Goal: Information Seeking & Learning: Learn about a topic

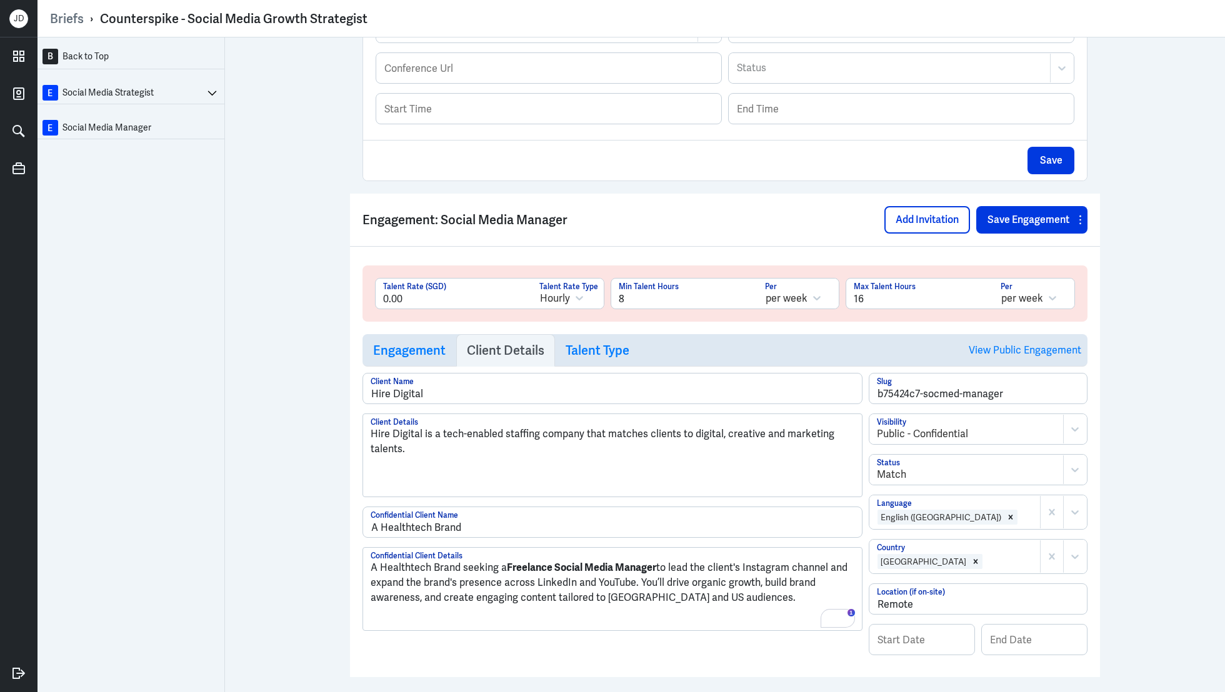
scroll to position [481, 0]
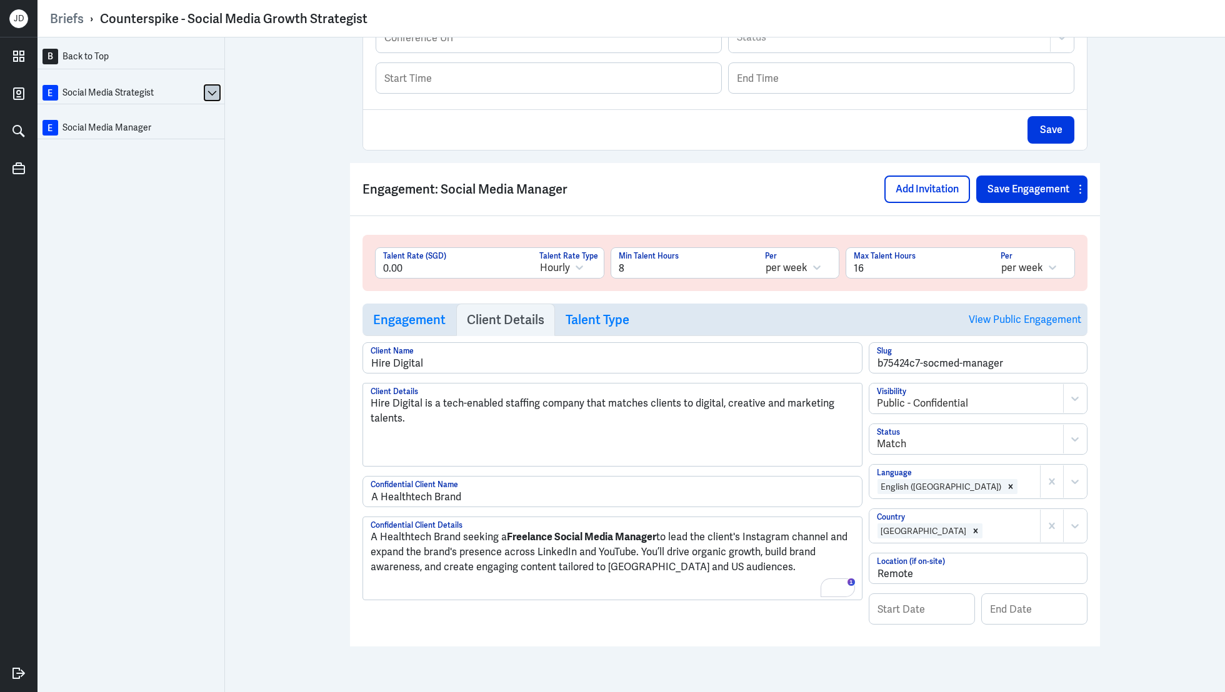
click at [209, 96] on icon at bounding box center [211, 92] width 9 height 9
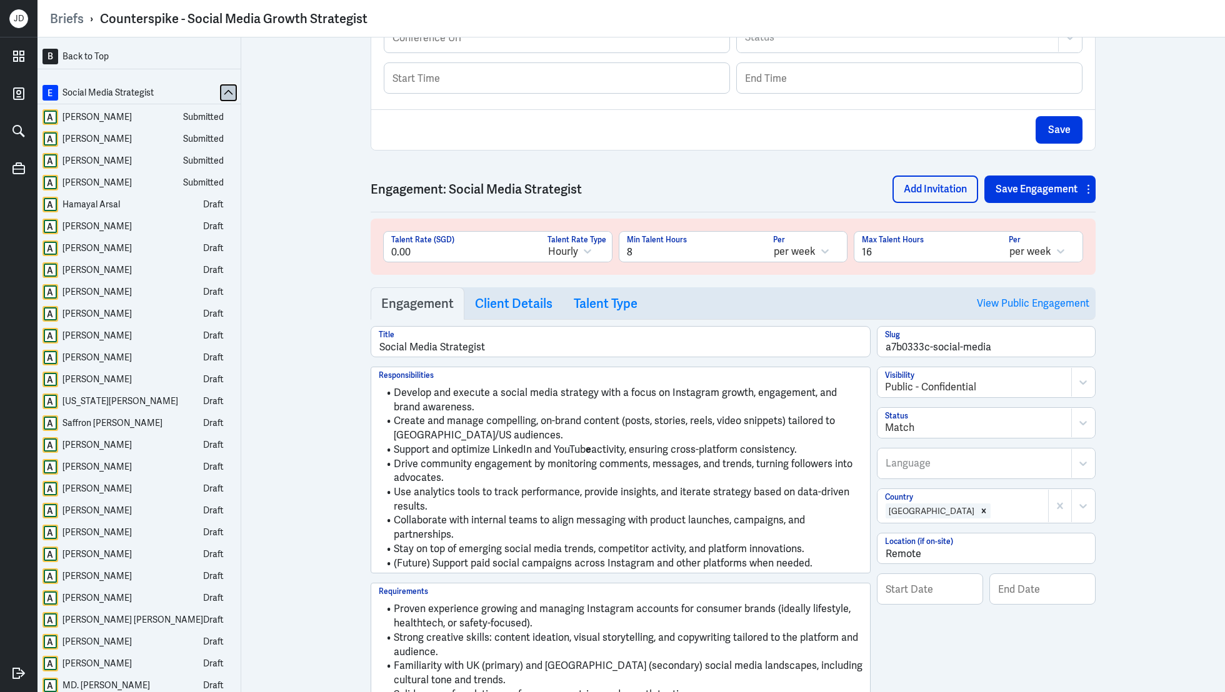
click at [224, 94] on icon at bounding box center [228, 92] width 9 height 9
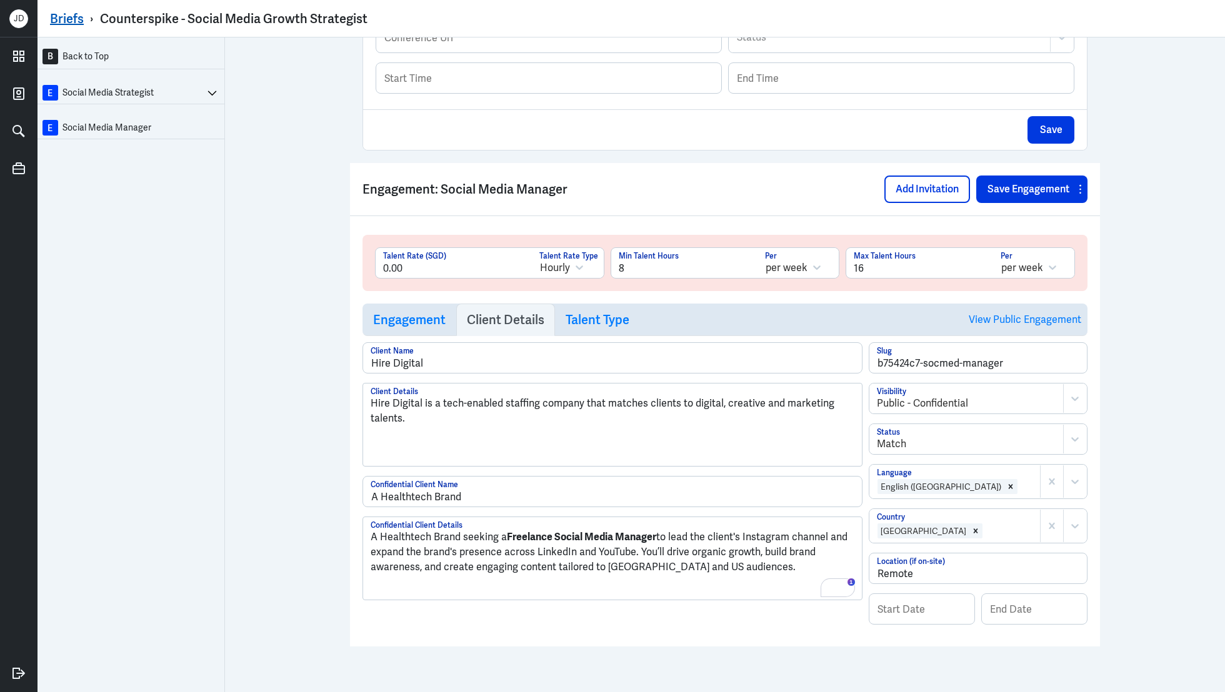
click at [63, 21] on link "Briefs" at bounding box center [67, 19] width 34 height 16
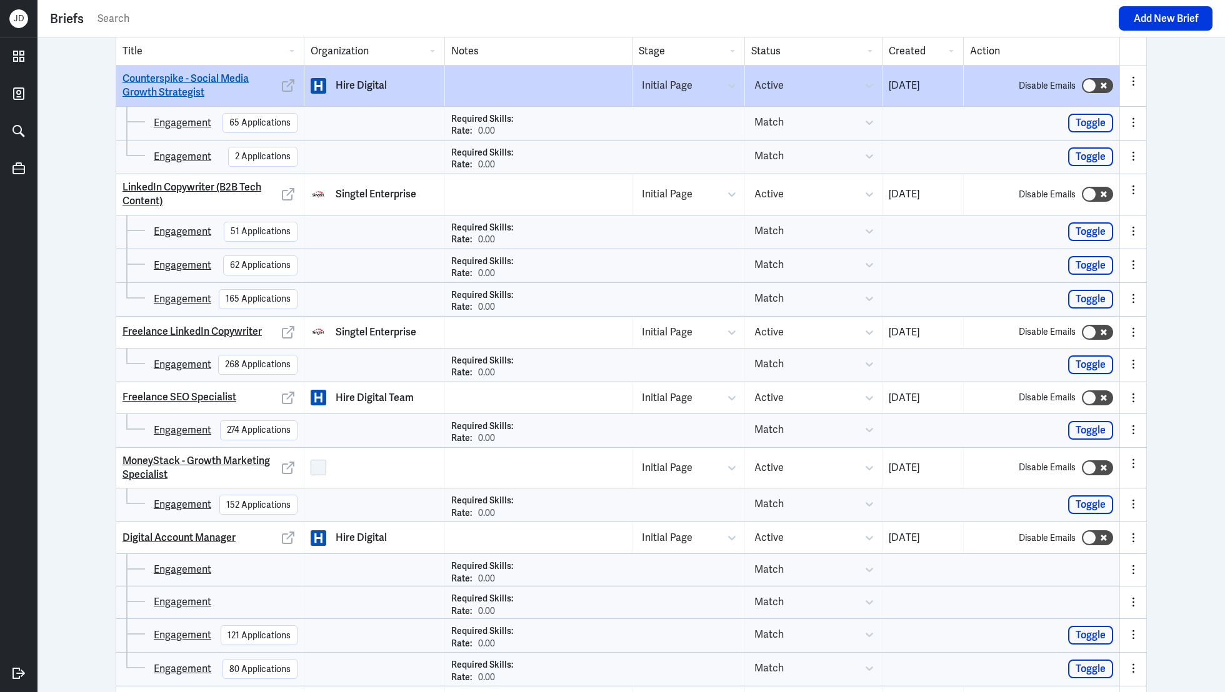
click at [189, 88] on link "Counterspike - Social Media Growth Strategist" at bounding box center [200, 86] width 156 height 28
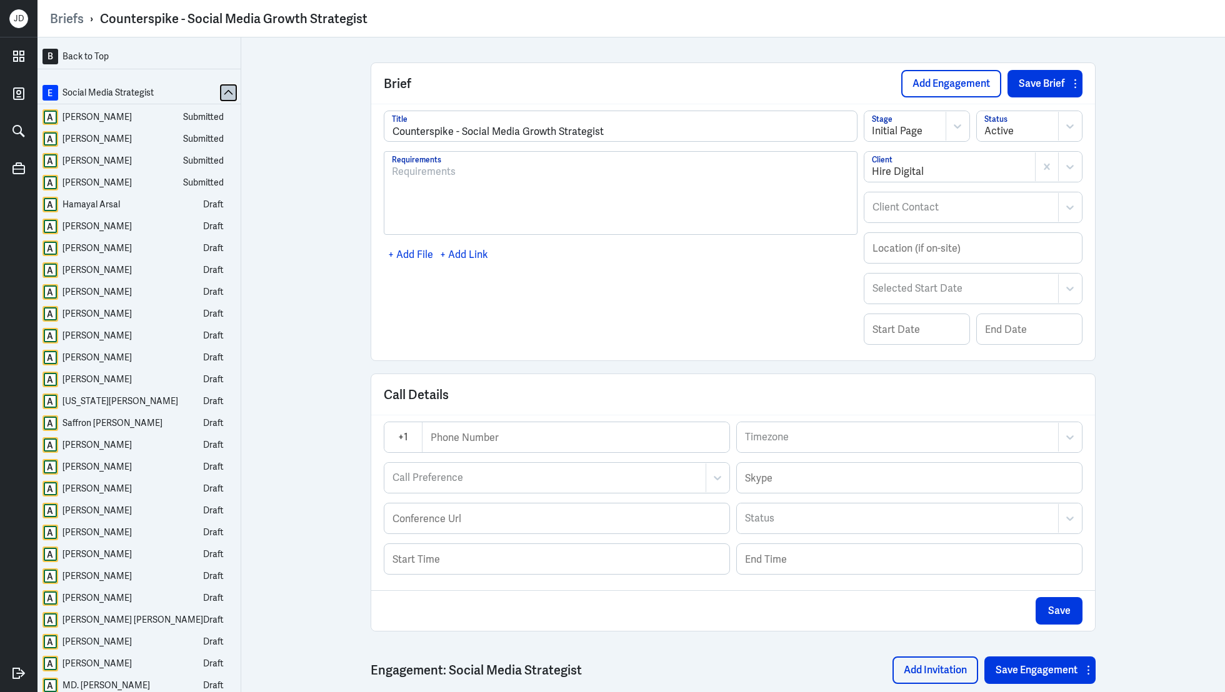
click at [224, 92] on icon at bounding box center [228, 92] width 9 height 9
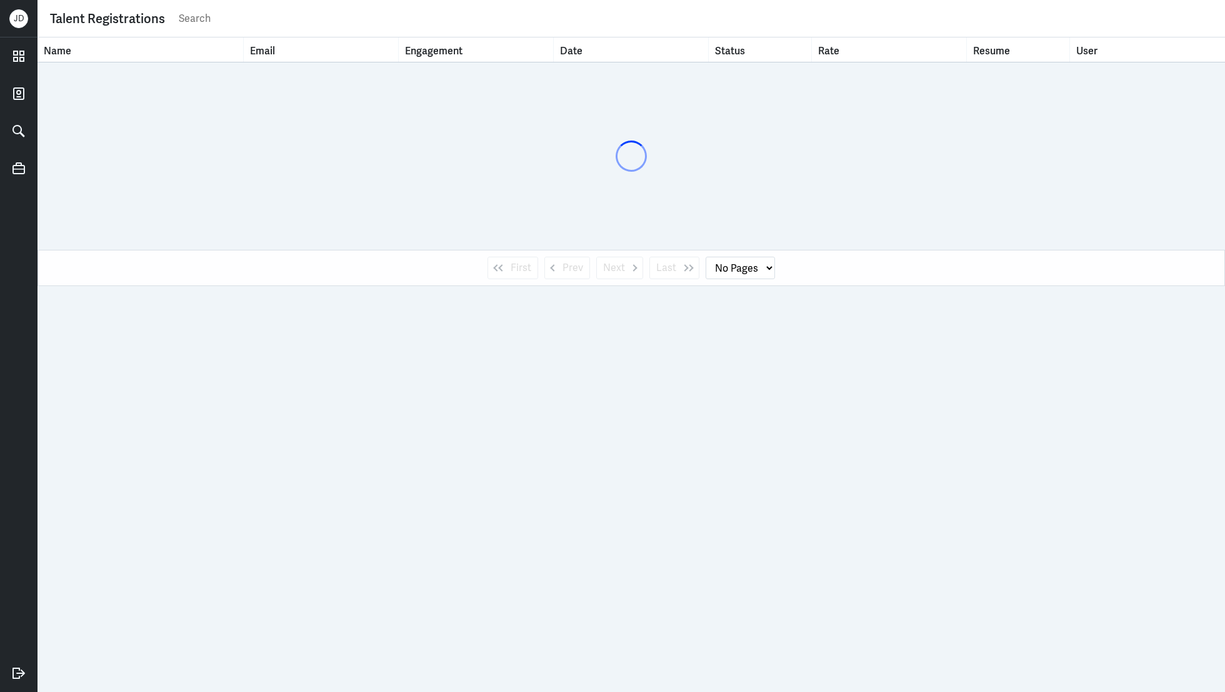
select select "1"
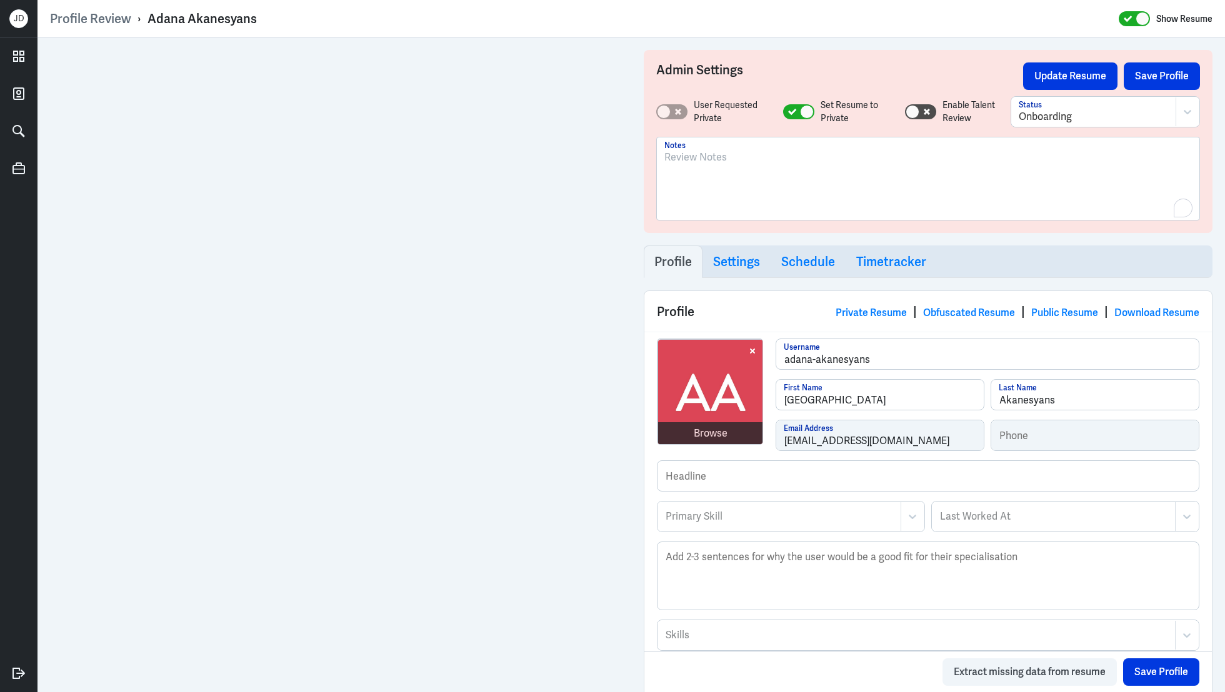
click at [696, 190] on div "To enrich screen reader interactions, please activate Accessibility in Grammarl…" at bounding box center [927, 183] width 527 height 67
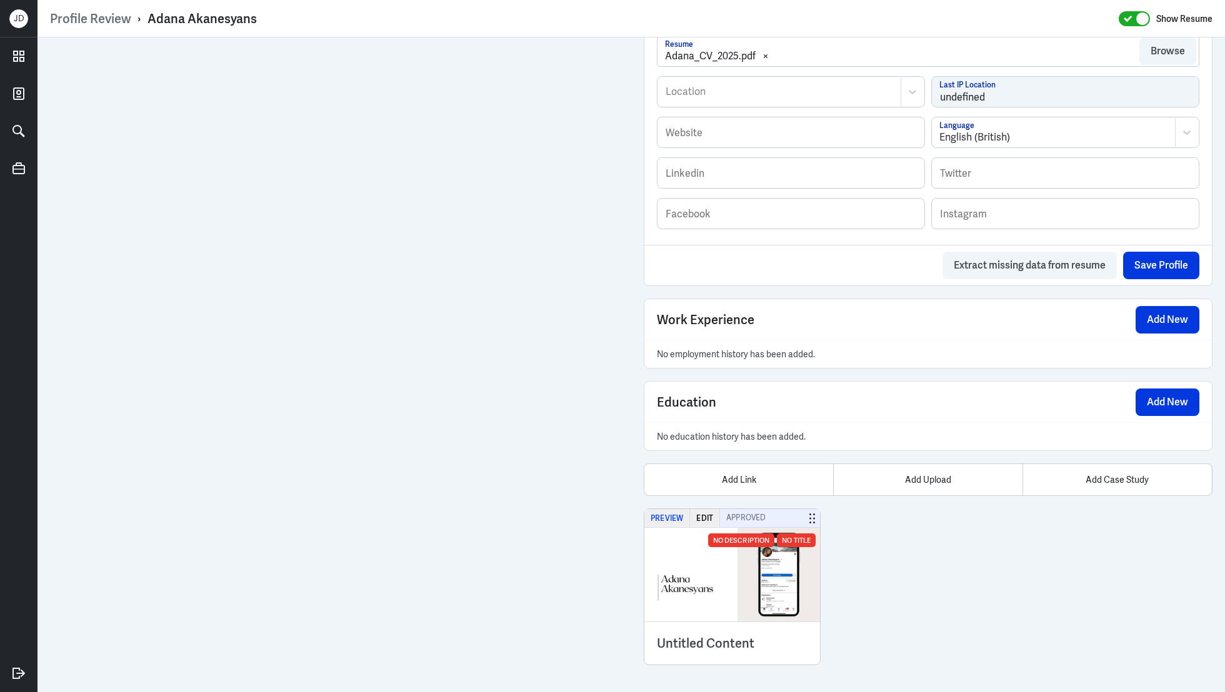
click at [651, 514] on button "Preview" at bounding box center [667, 518] width 46 height 18
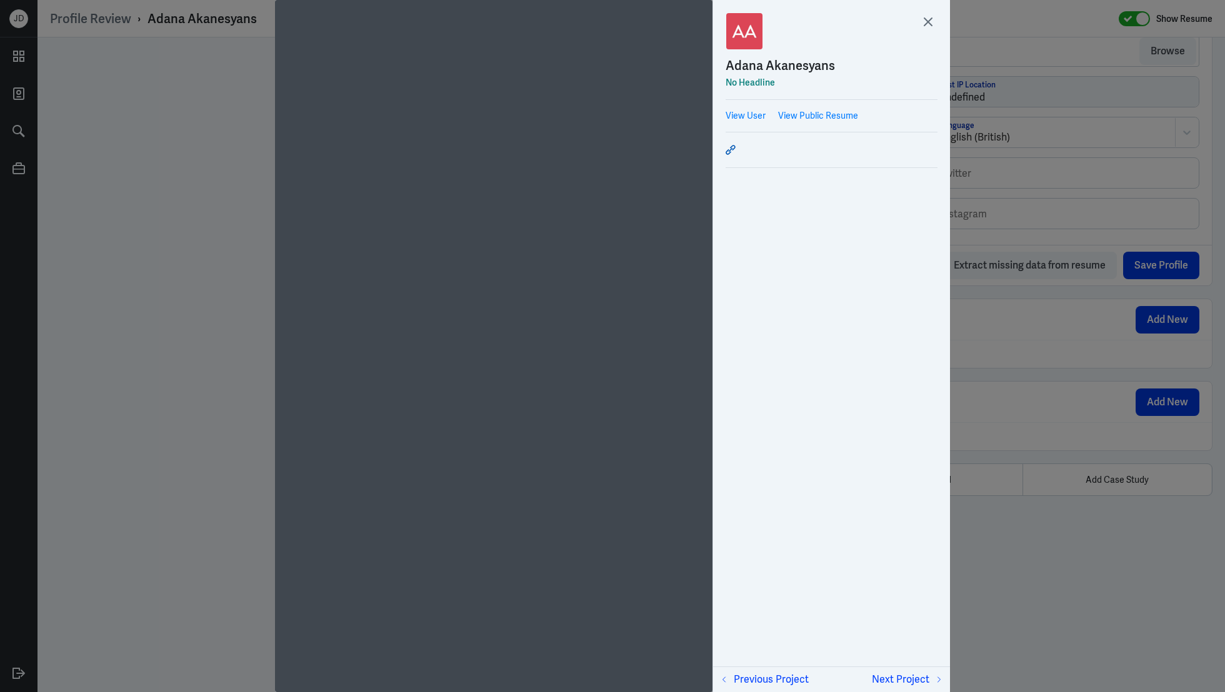
click at [733, 150] on icon at bounding box center [731, 150] width 10 height 10
click at [919, 26] on icon at bounding box center [928, 21] width 19 height 19
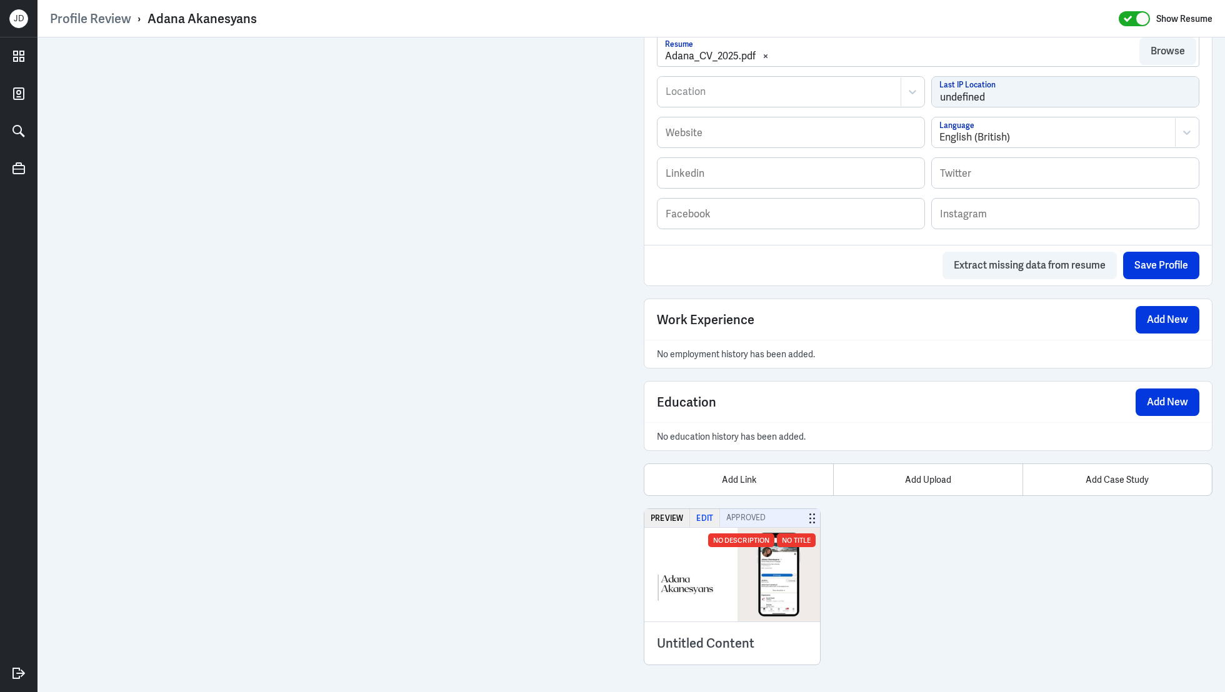
click at [710, 509] on button "Edit" at bounding box center [705, 518] width 30 height 18
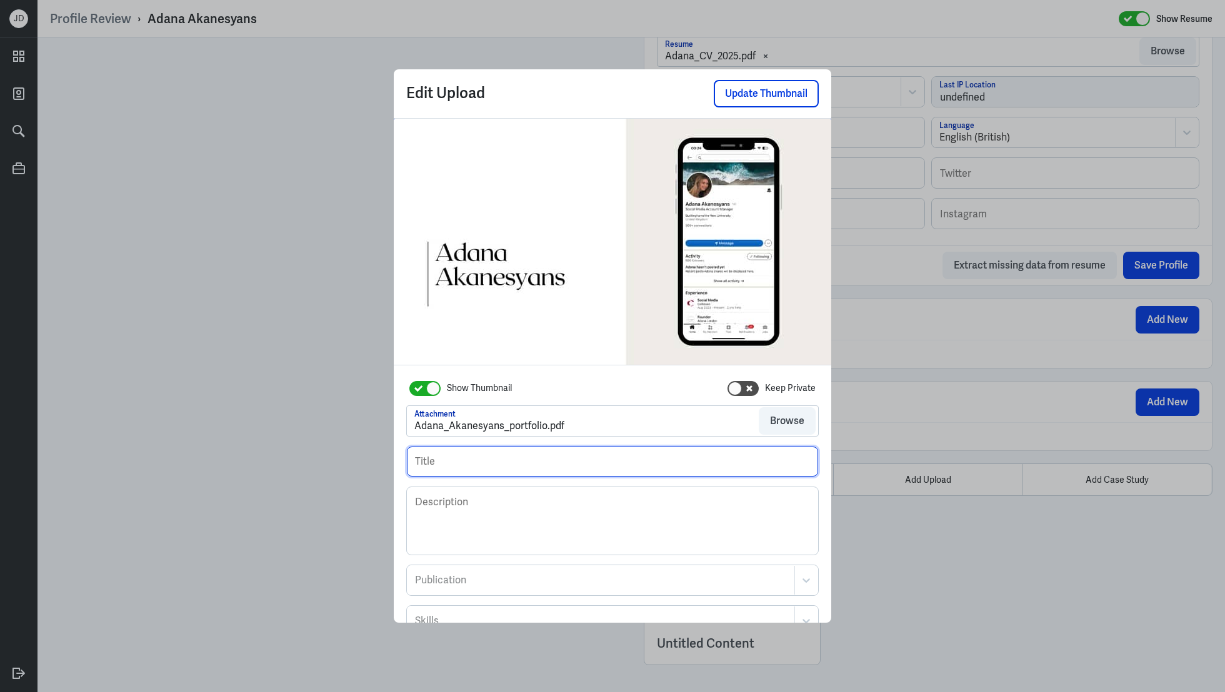
click at [447, 457] on input "text" at bounding box center [612, 462] width 411 height 30
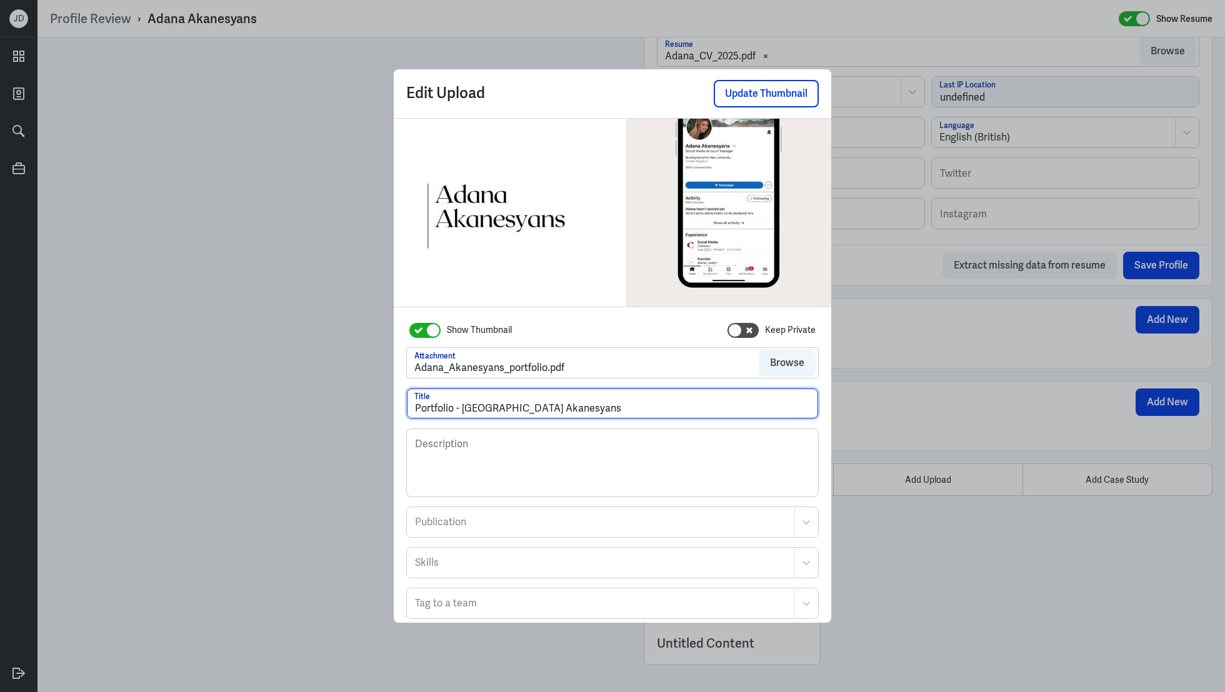
scroll to position [67, 0]
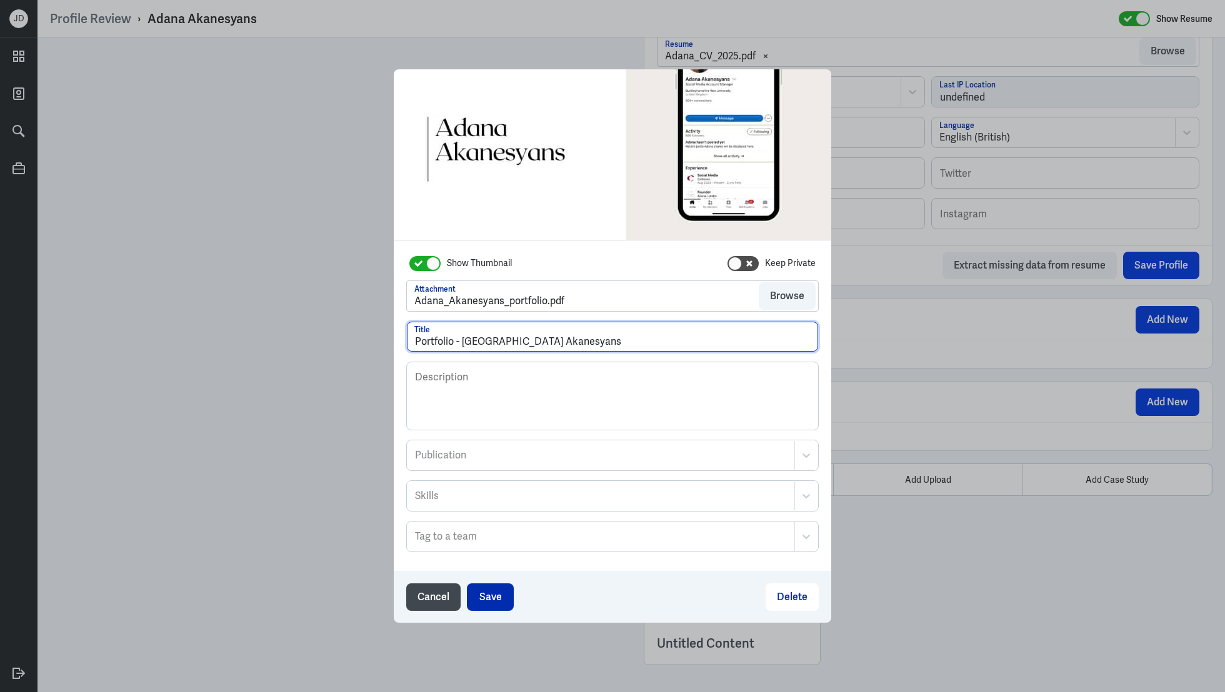
type input "Portfolio - Adana Akanesyans"
click at [502, 602] on button "Save" at bounding box center [490, 597] width 47 height 27
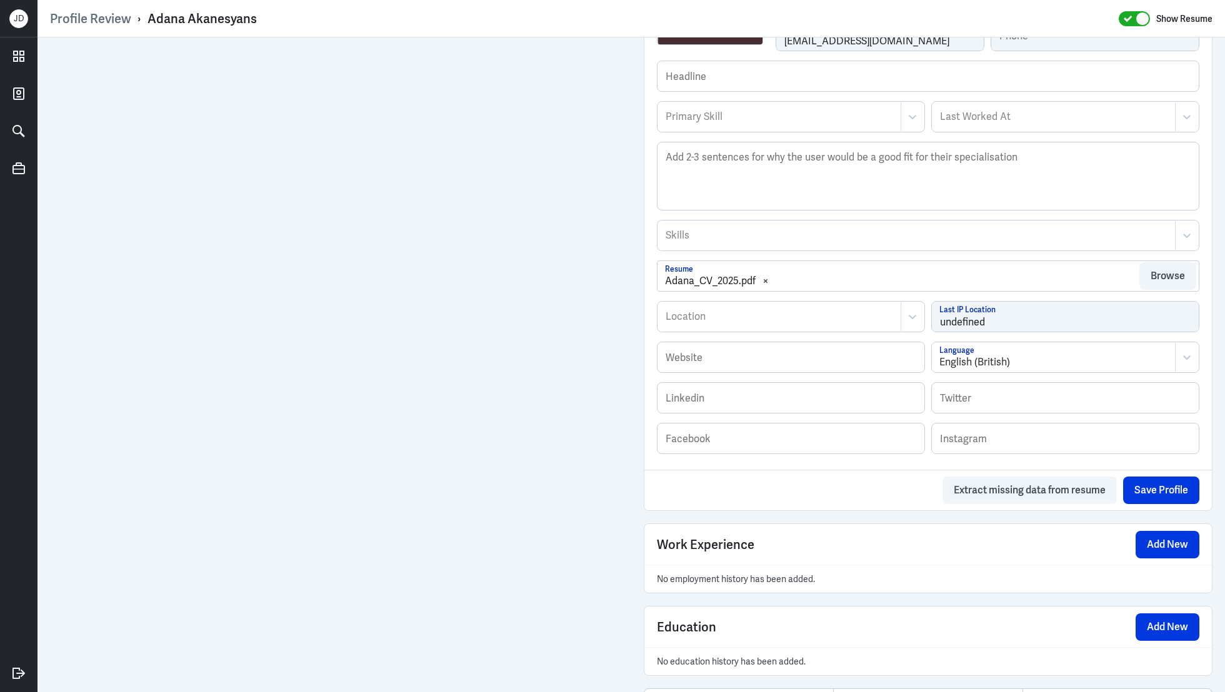
scroll to position [0, 0]
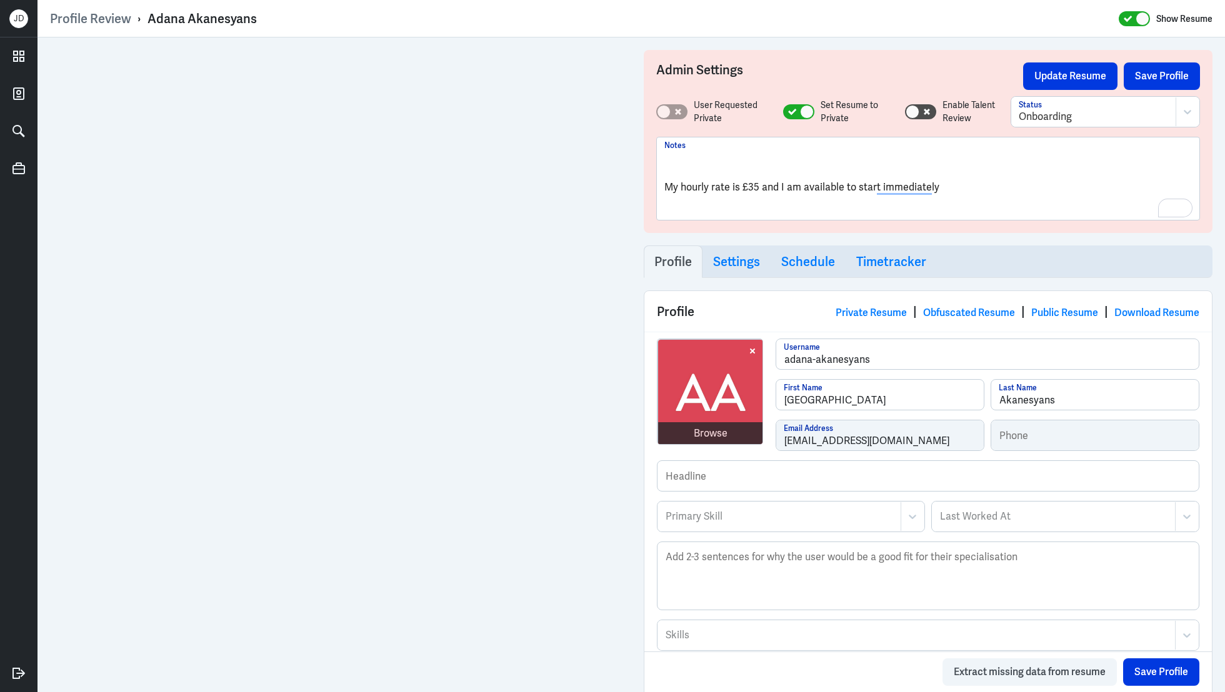
click at [702, 166] on p "To enrich screen reader interactions, please activate Accessibility in Grammarl…" at bounding box center [927, 172] width 527 height 15
click at [699, 157] on p "To enrich screen reader interactions, please activate Accessibility in Grammarl…" at bounding box center [927, 157] width 527 height 15
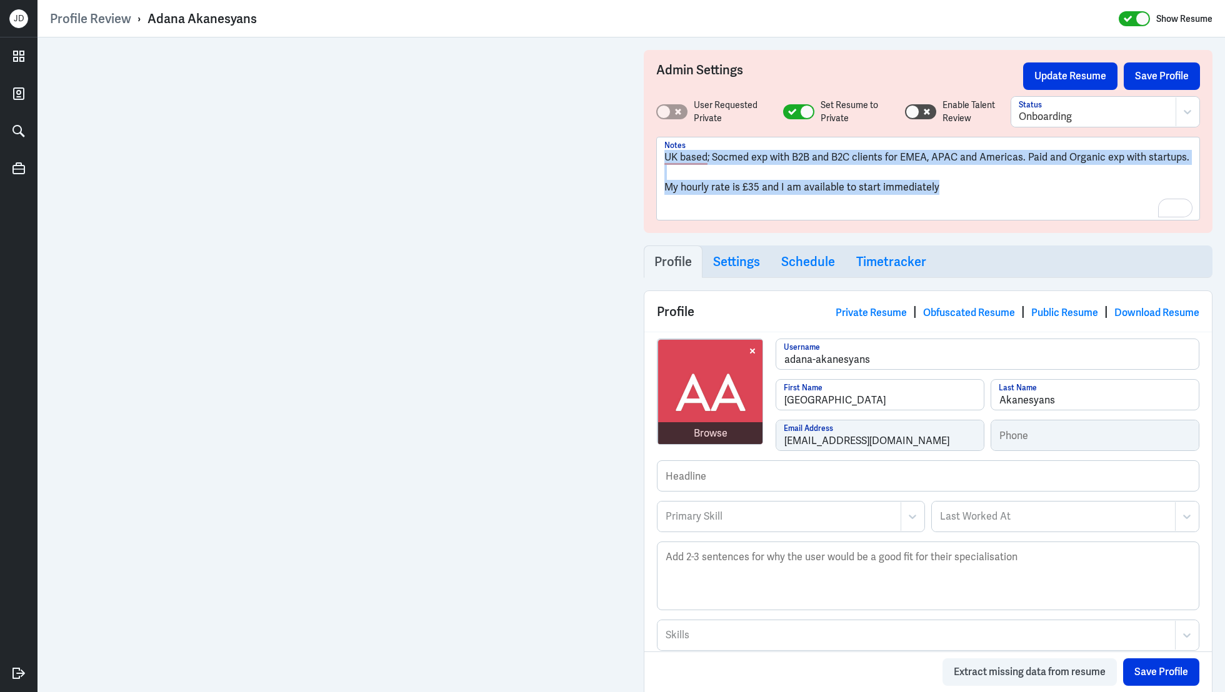
drag, startPoint x: 955, startPoint y: 185, endPoint x: 648, endPoint y: 72, distance: 326.8
click at [648, 72] on div "Admin Settings Update Resume Save Profile User Requested Private Set Resume to …" at bounding box center [928, 141] width 569 height 183
copy div "UK based; Socmed exp with B2B and B2C clients for EMEA, APAC and Americas. Paid…"
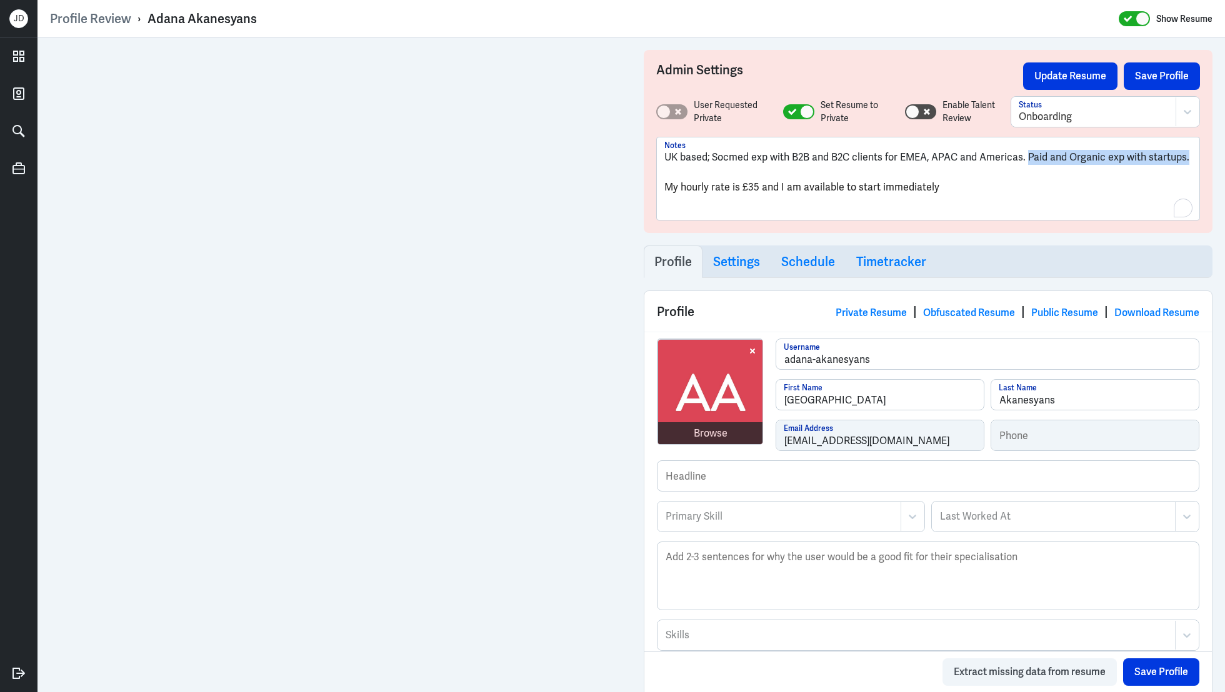
drag, startPoint x: 1026, startPoint y: 157, endPoint x: 1194, endPoint y: 157, distance: 168.1
click at [1194, 157] on div "UK based; Socmed exp with B2B and B2C clients for EMEA, APAC and Americas. Paid…" at bounding box center [928, 178] width 542 height 82
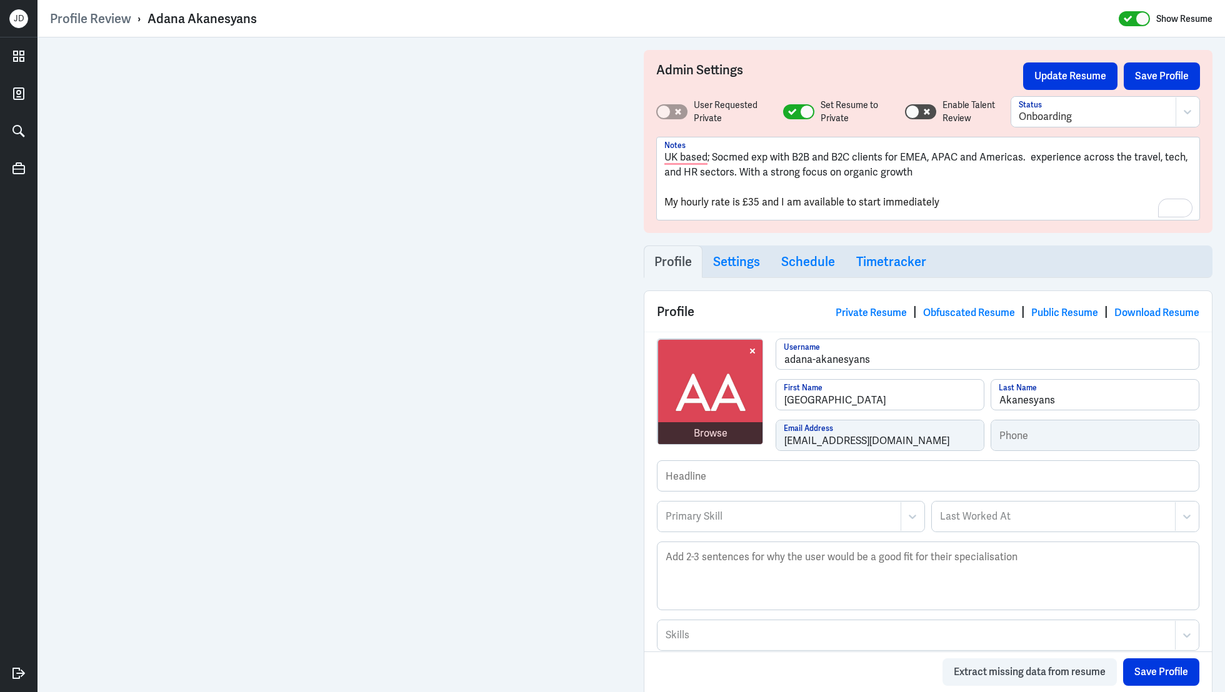
click at [1032, 157] on p "UK based; Socmed exp with B2B and B2C clients for EMEA, APAC and Americas. expe…" at bounding box center [927, 165] width 527 height 30
click at [921, 175] on p "UK based; Socmed exp with B2B and B2C clients for EMEA, APAC and Americas. Expe…" at bounding box center [927, 165] width 527 height 30
click at [1156, 71] on button "Save Profile" at bounding box center [1162, 75] width 76 height 27
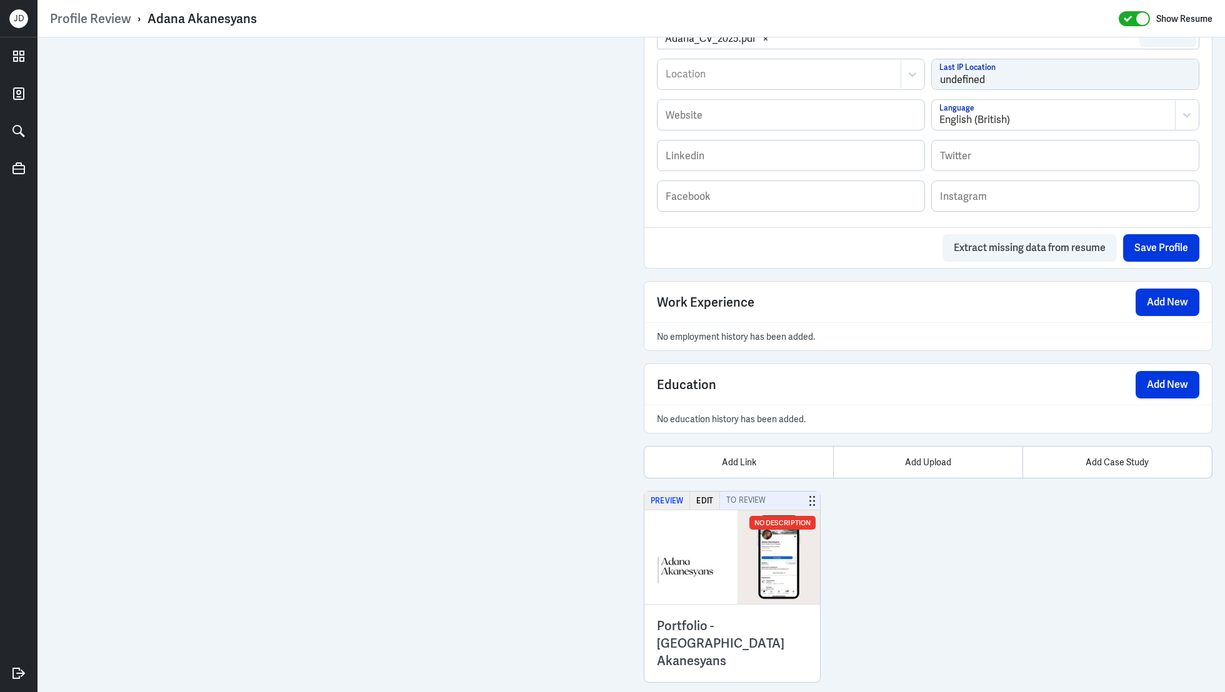
click at [671, 499] on button "Preview" at bounding box center [667, 501] width 46 height 18
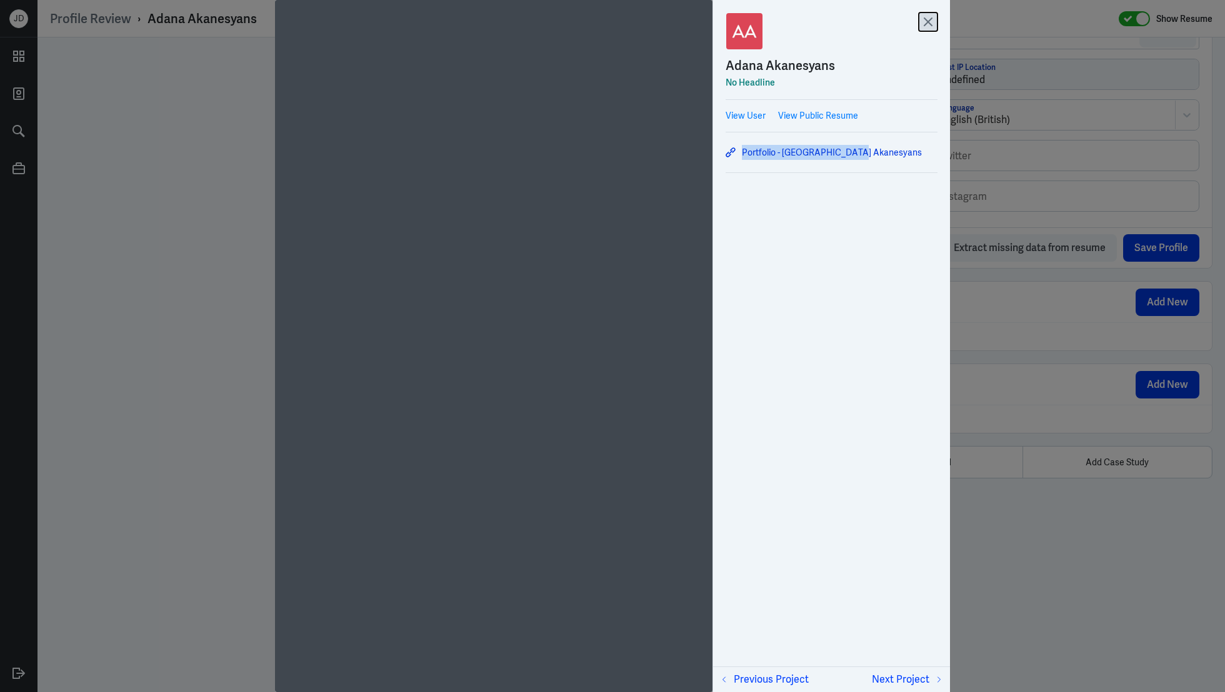
click at [929, 28] on icon at bounding box center [928, 21] width 19 height 19
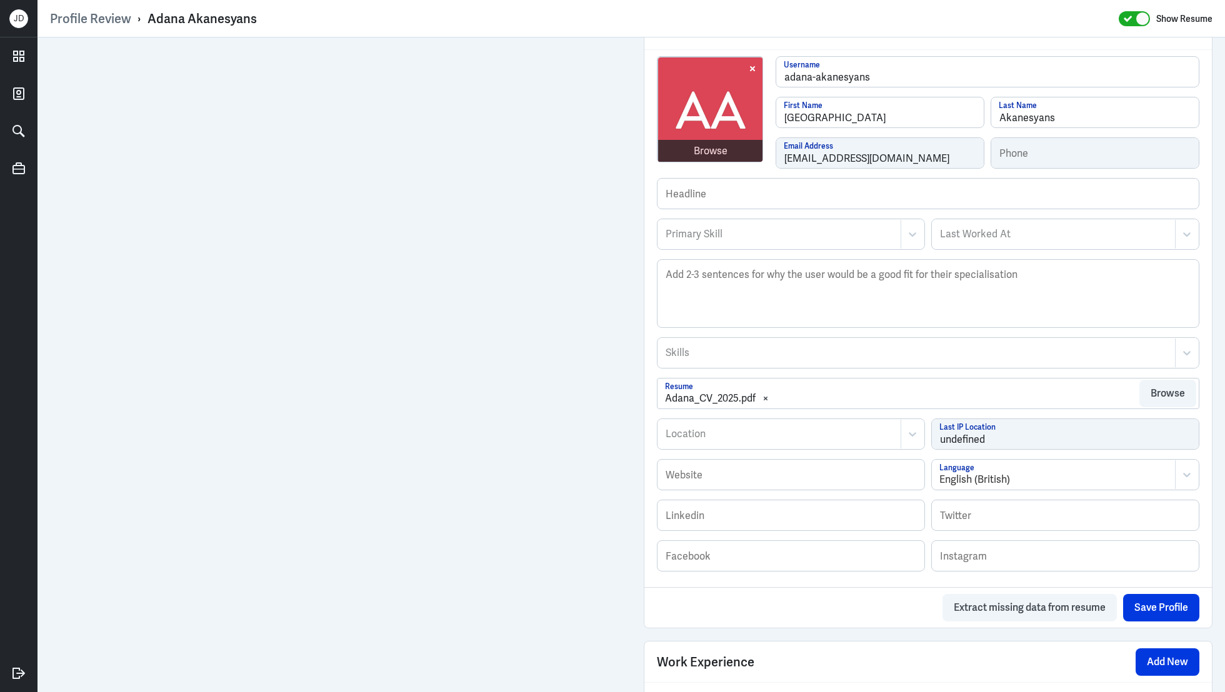
scroll to position [279, 0]
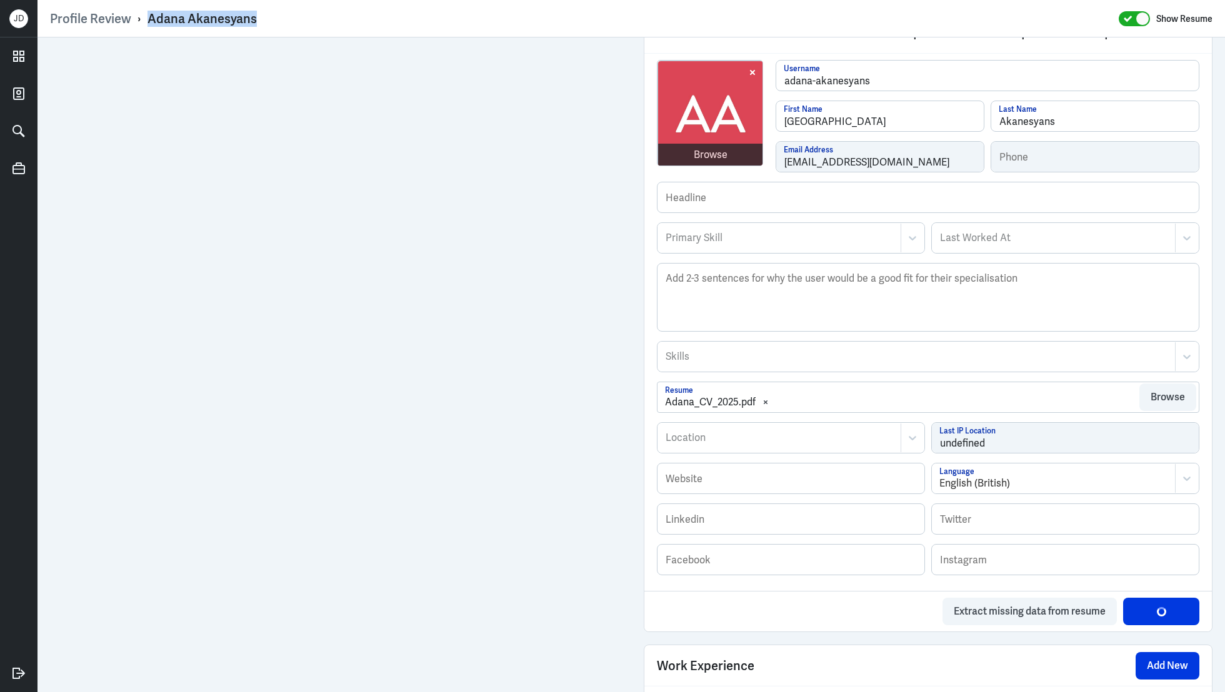
drag, startPoint x: 147, startPoint y: 21, endPoint x: 372, endPoint y: 26, distance: 225.0
click at [372, 26] on div "Profile Review › Adana Akanesyans Show Resume" at bounding box center [631, 19] width 1162 height 16
copy div "Adana Akanesyans"
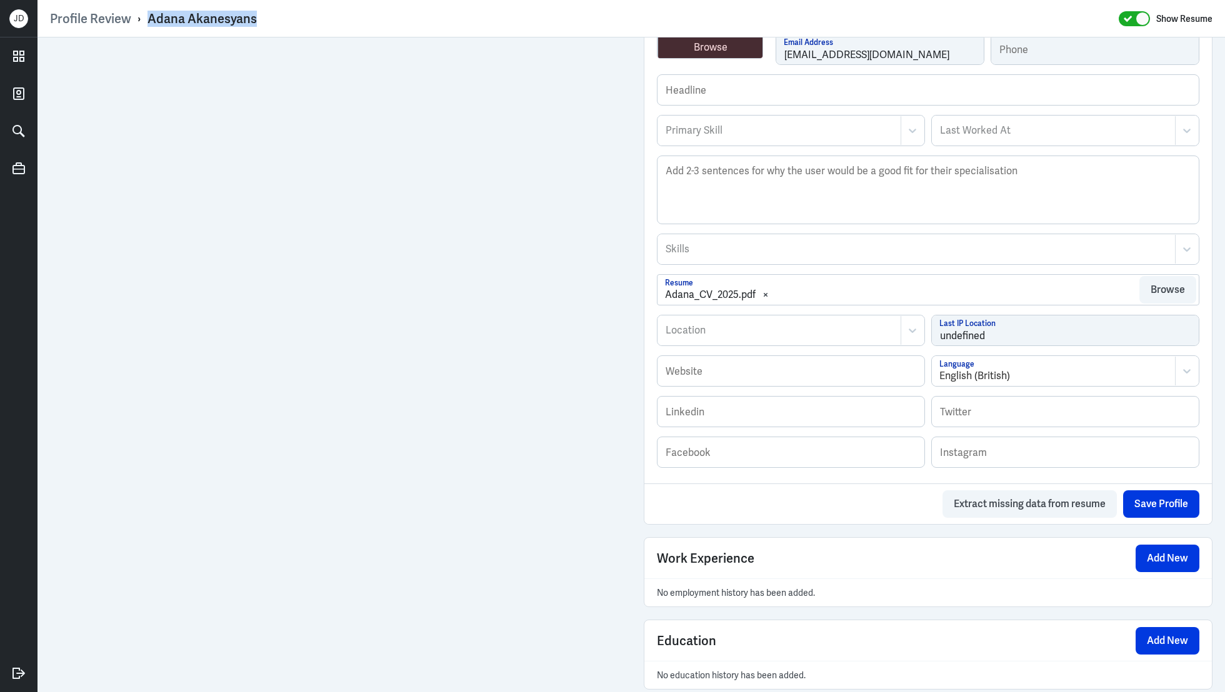
scroll to position [642, 0]
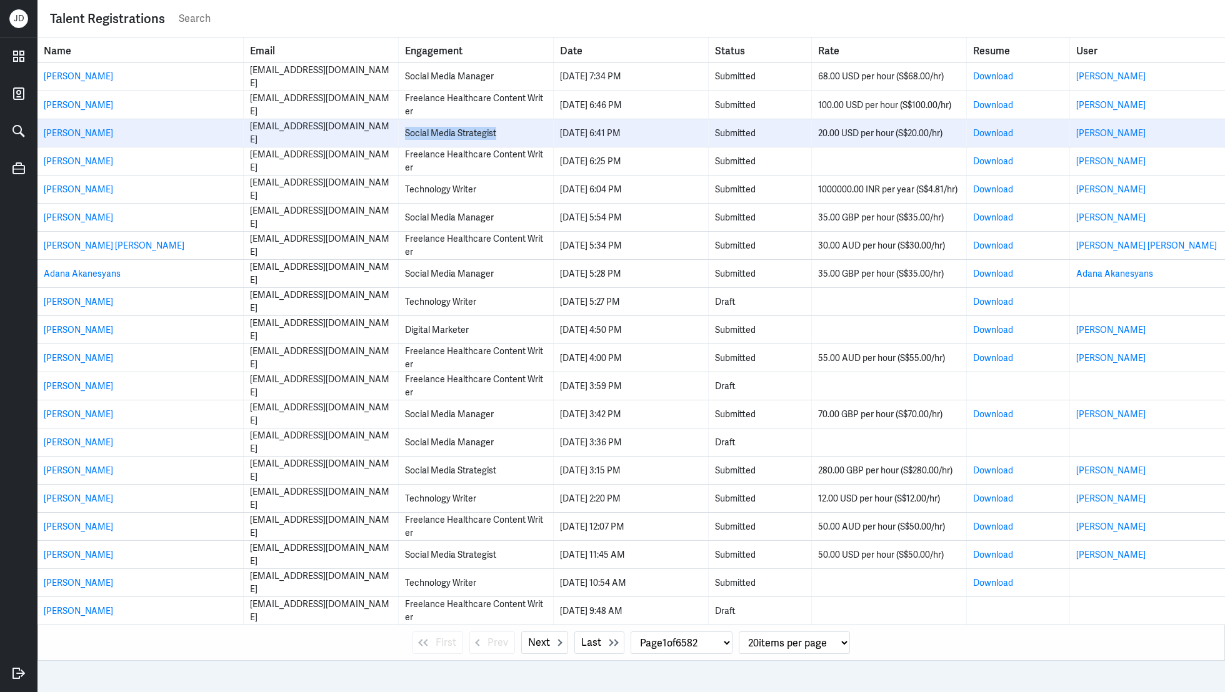
drag, startPoint x: 405, startPoint y: 134, endPoint x: 524, endPoint y: 134, distance: 118.7
click at [524, 134] on div "Social Media Strategist" at bounding box center [476, 133] width 142 height 13
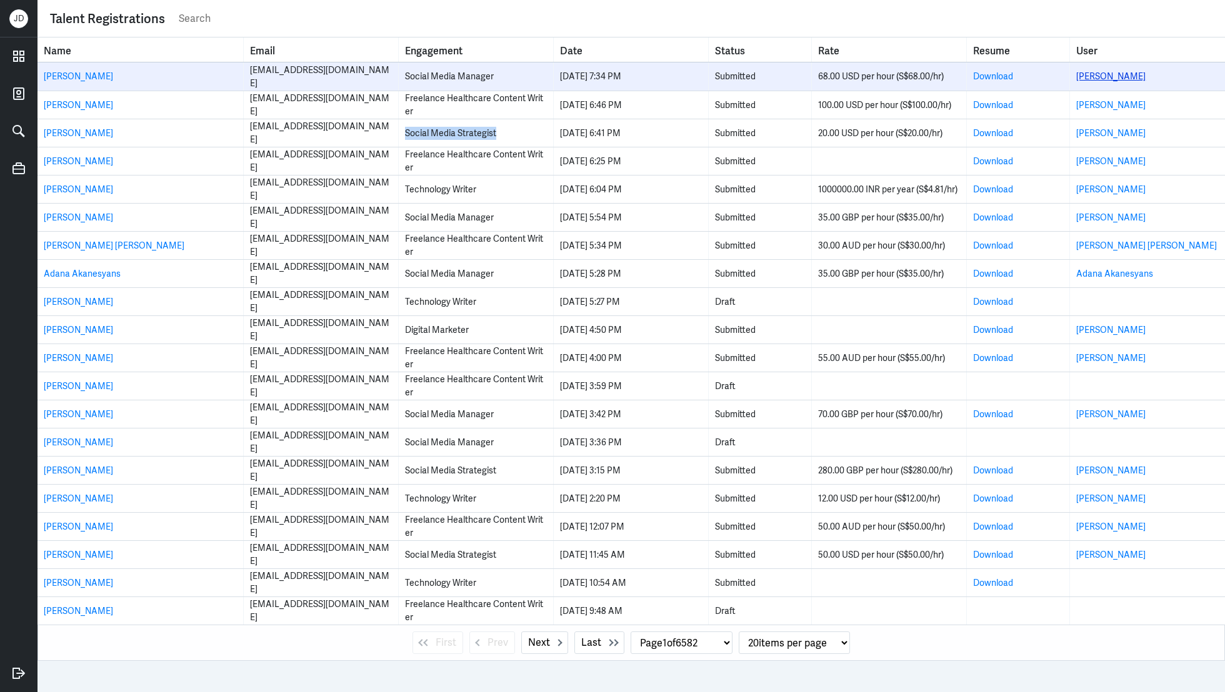
click at [1110, 78] on link "[PERSON_NAME]" at bounding box center [1110, 76] width 69 height 11
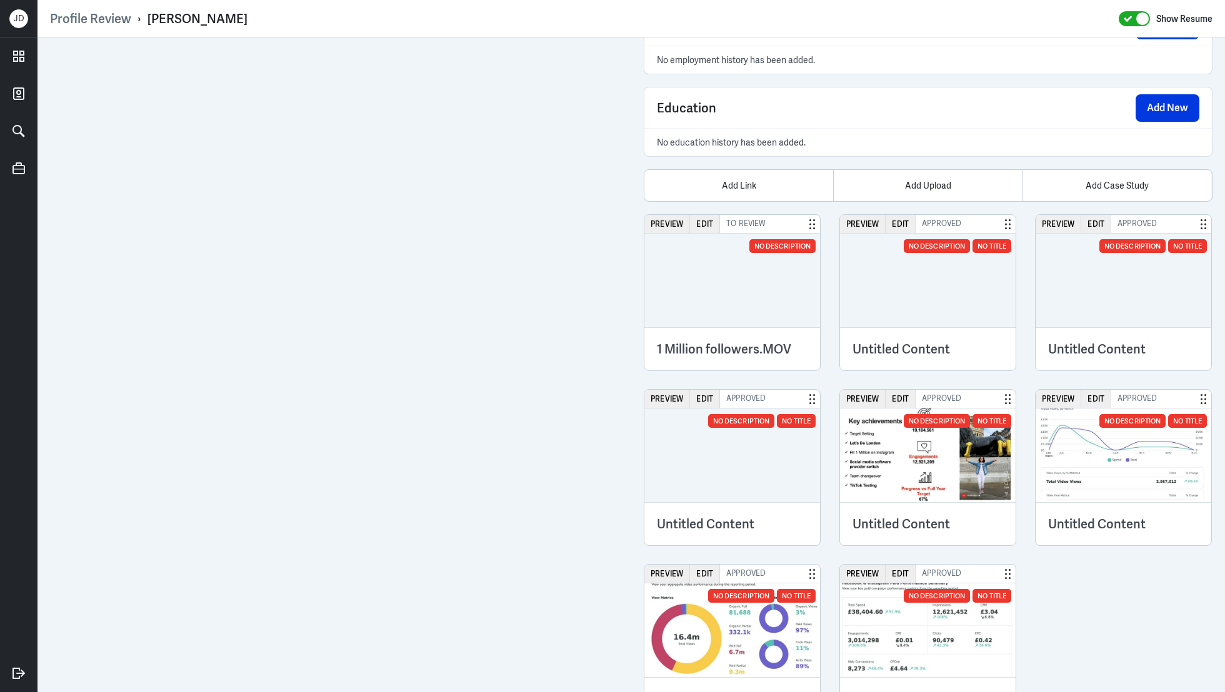
scroll to position [948, 0]
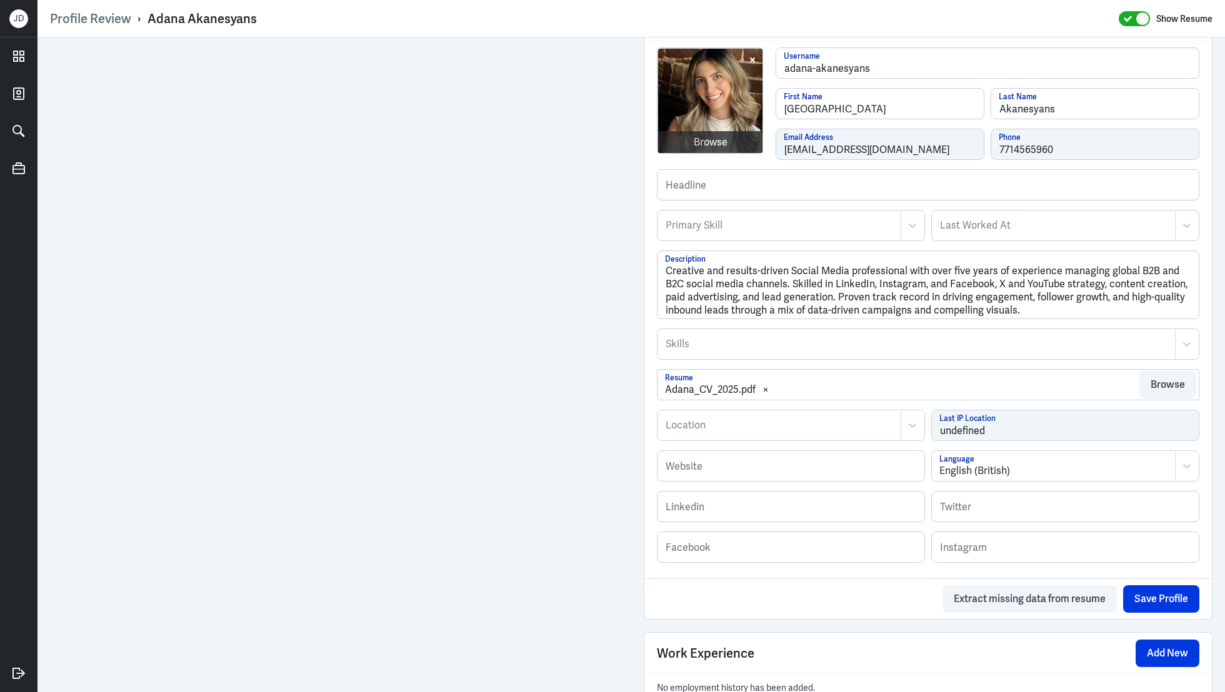
scroll to position [259, 0]
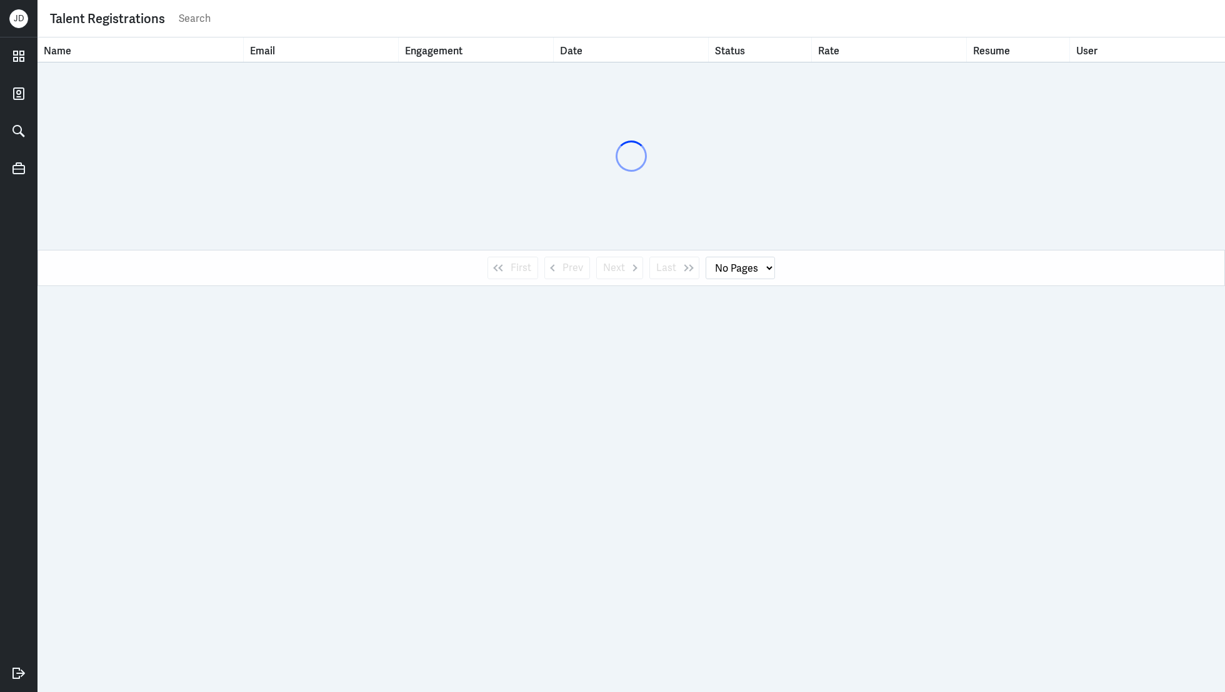
click at [241, 26] on input "text" at bounding box center [694, 18] width 1035 height 19
type input "raquel"
select select "1"
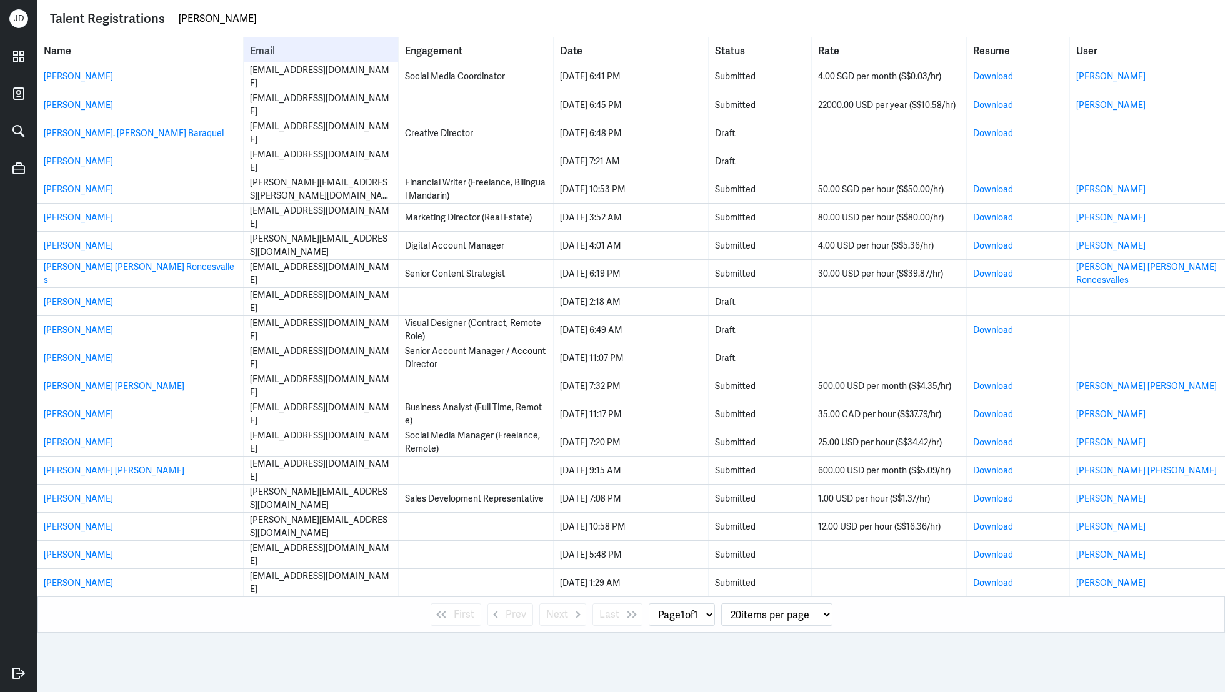
drag, startPoint x: 241, startPoint y: 11, endPoint x: 284, endPoint y: 38, distance: 50.8
click at [286, 39] on div "Talent Registrations raquel Name Email Engagement Date Status Rate Resume User …" at bounding box center [630, 346] width 1187 height 692
paste input ".collazo@hotmail.com"
type input "raquel.collazo@hotmail.com"
select select "0"
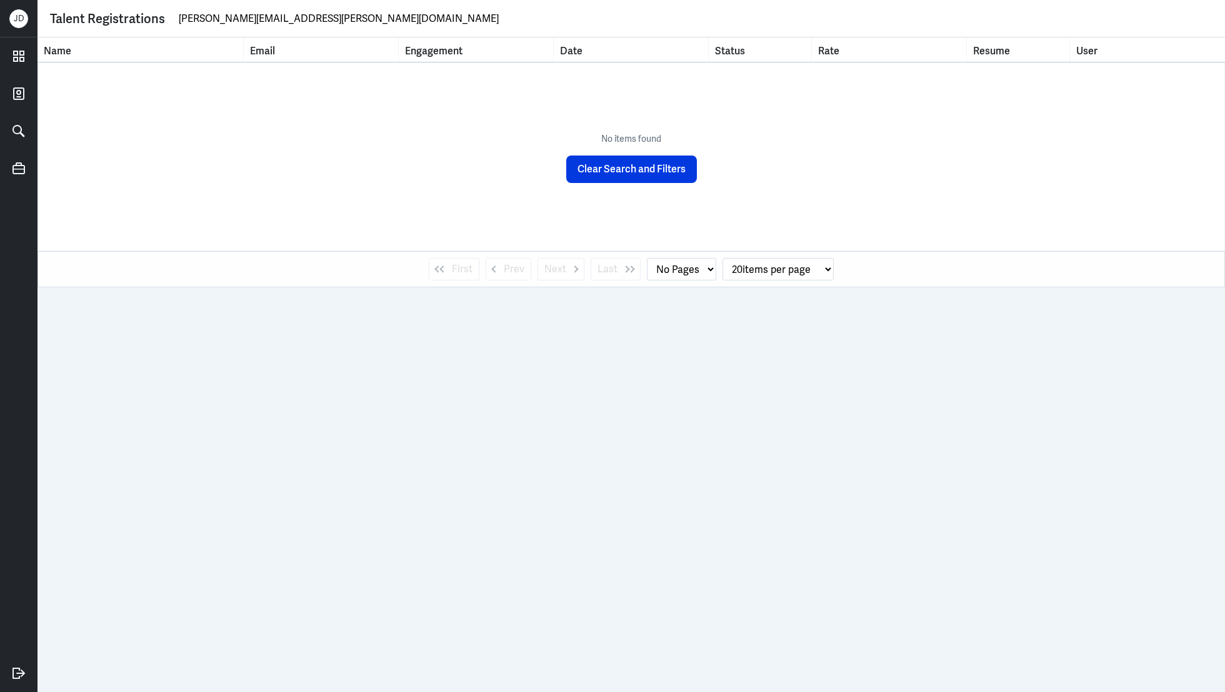
drag, startPoint x: 347, startPoint y: 19, endPoint x: 142, endPoint y: -7, distance: 206.6
click at [142, 0] on html "J D Talent Registrations raquel.collazo@hotmail.com Name Email Engagement Date …" at bounding box center [612, 346] width 1225 height 692
paste input "heenakassam"
type input "[EMAIL_ADDRESS][DOMAIN_NAME]"
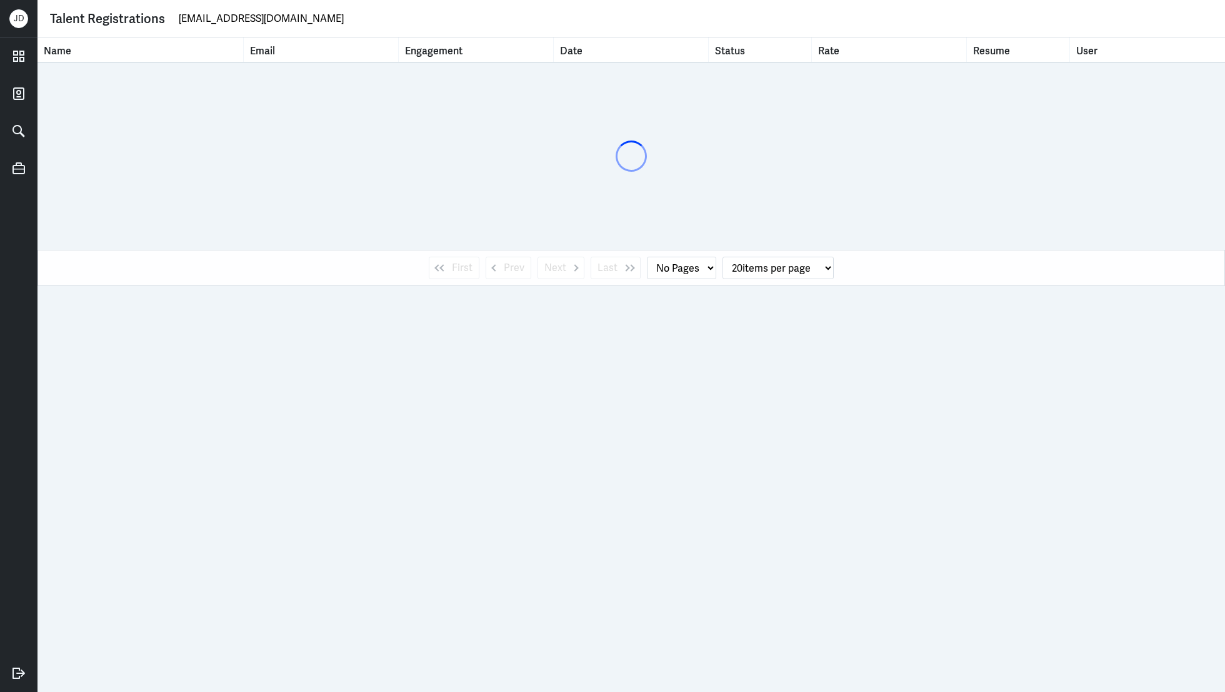
select select "1"
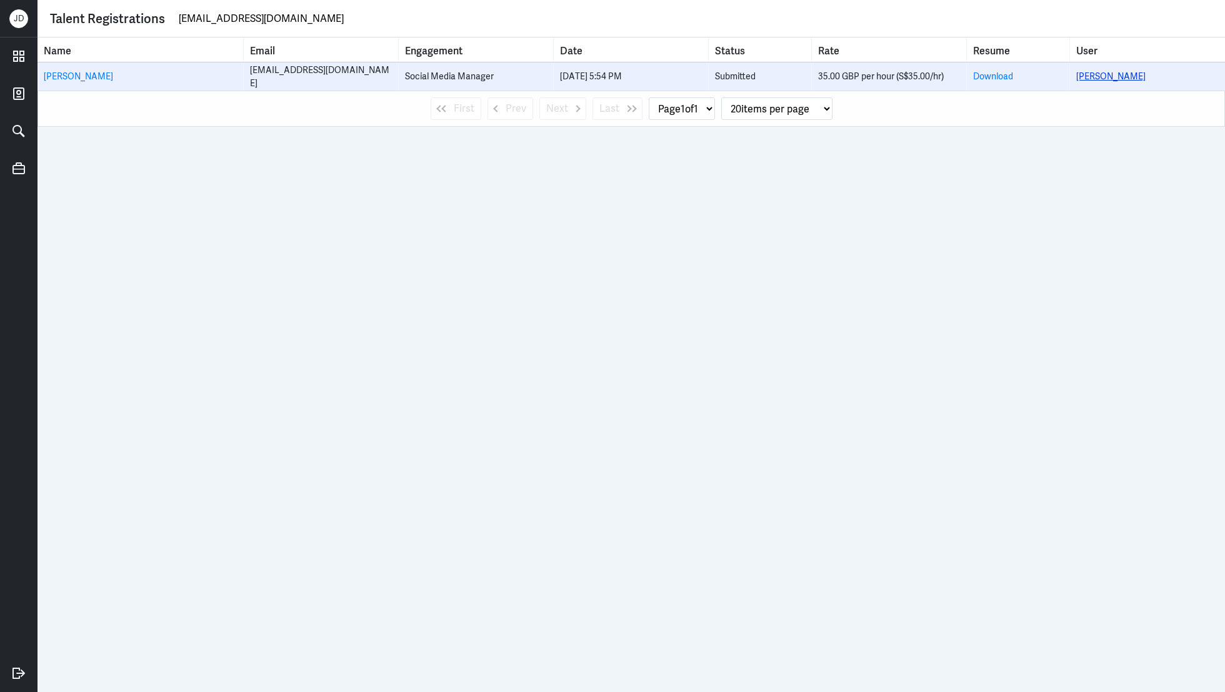
click at [1117, 80] on link "[PERSON_NAME]" at bounding box center [1110, 76] width 69 height 11
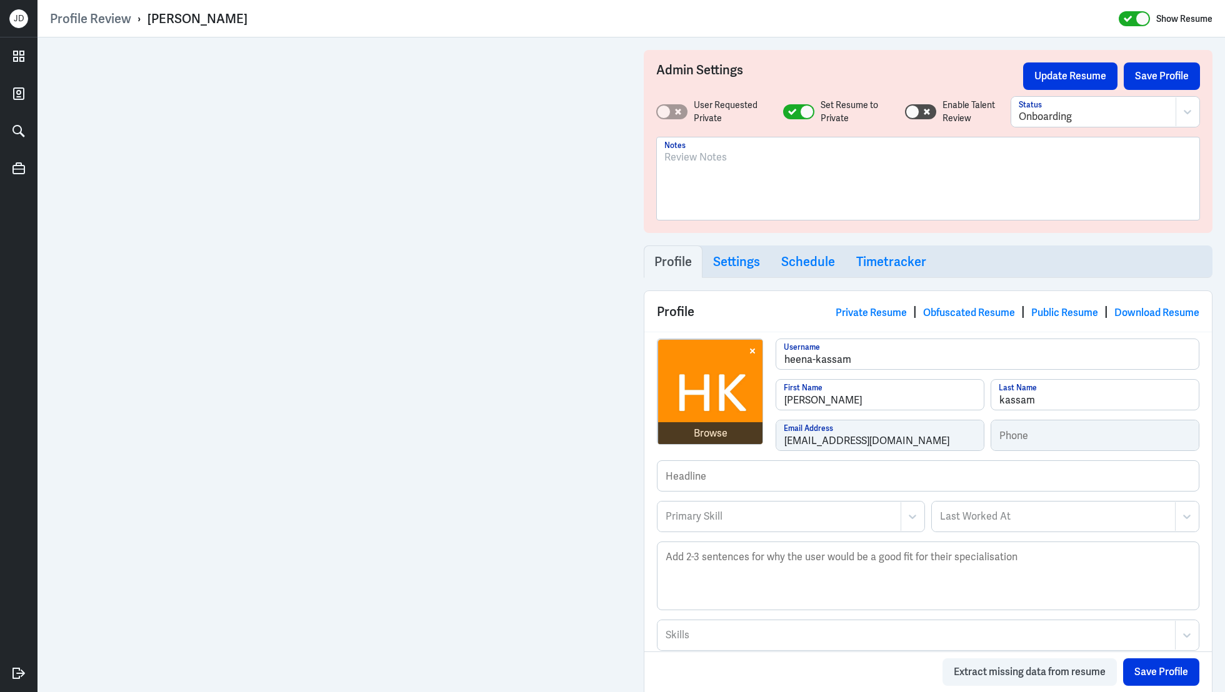
click at [682, 184] on div at bounding box center [927, 183] width 527 height 67
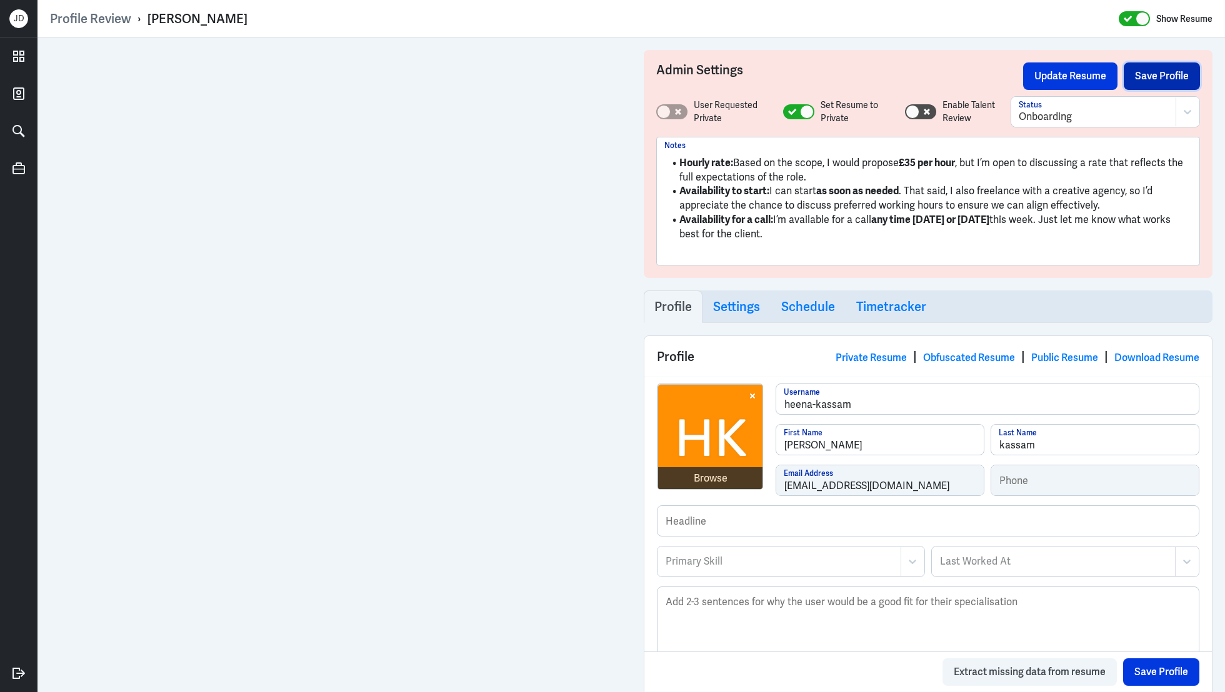
click at [1142, 82] on button "Save Profile" at bounding box center [1162, 75] width 76 height 27
click at [679, 164] on strong "Hourly rate:" at bounding box center [706, 162] width 54 height 13
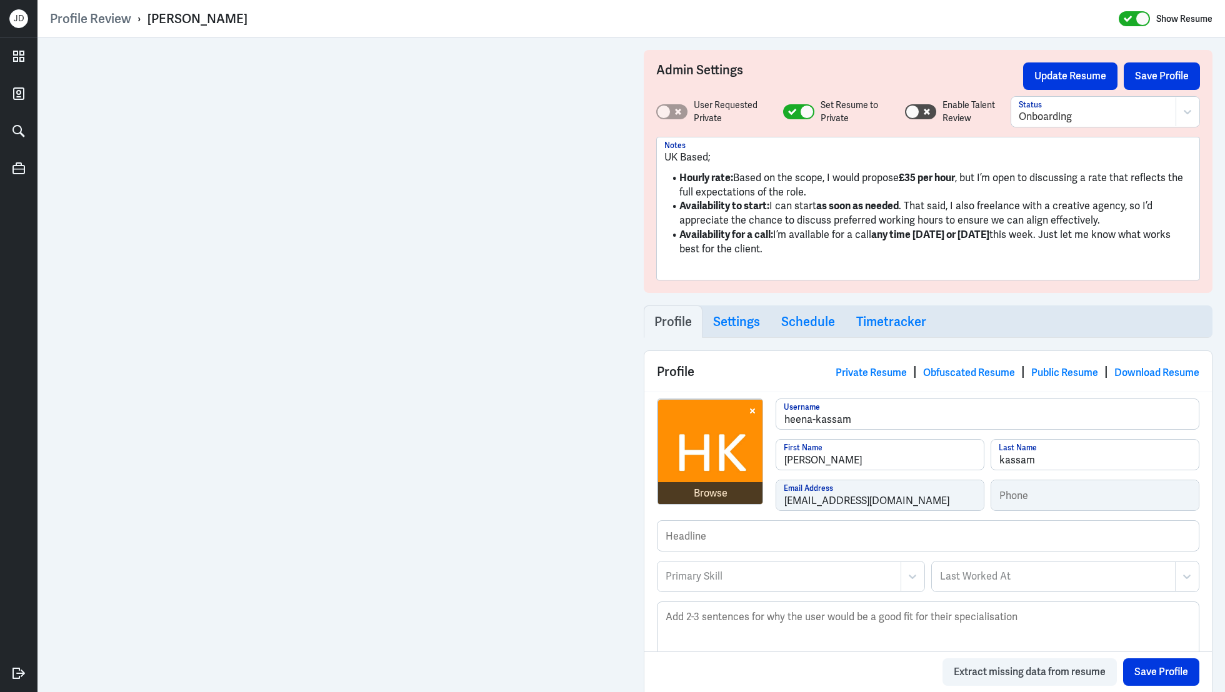
click at [761, 153] on p "UK Based;" at bounding box center [927, 157] width 527 height 15
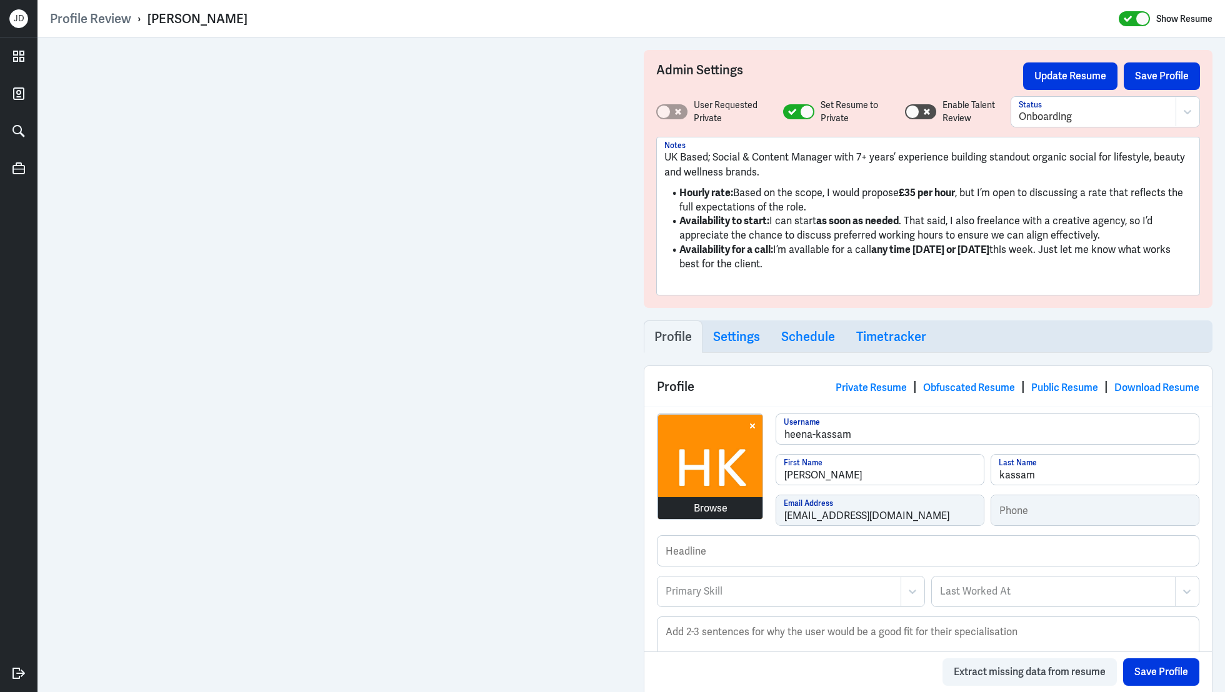
click at [703, 506] on div "Browse" at bounding box center [711, 508] width 34 height 15
click at [714, 502] on div "Browse" at bounding box center [711, 508] width 34 height 15
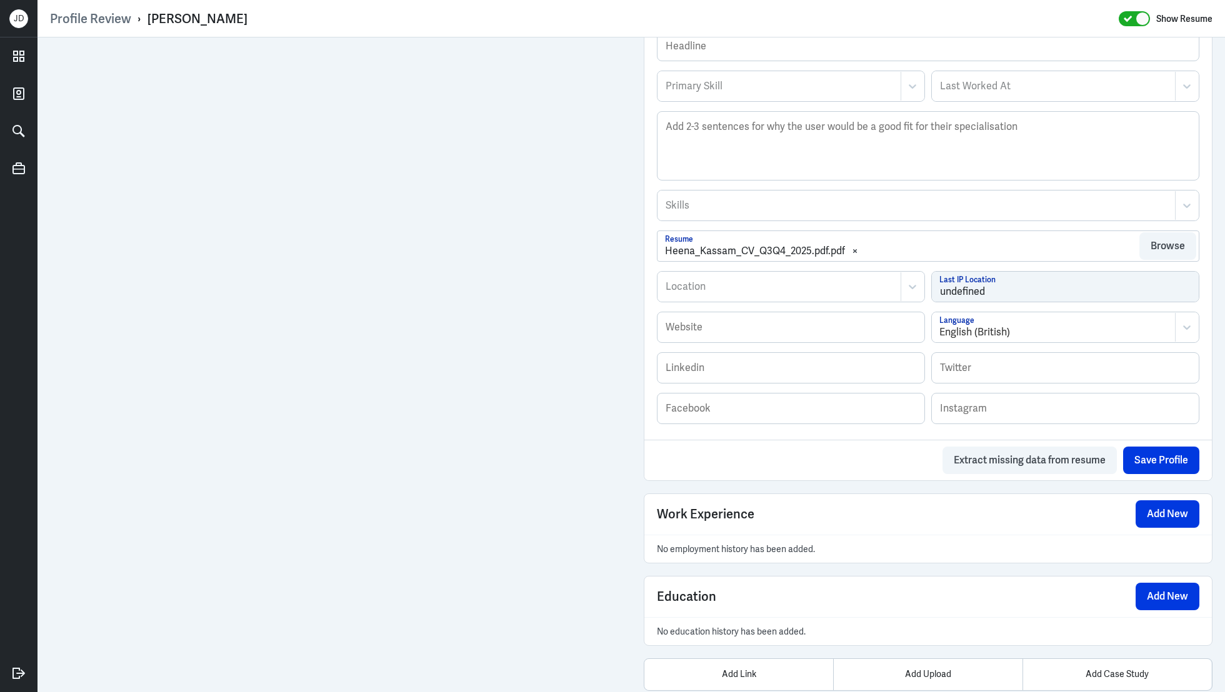
scroll to position [531, 0]
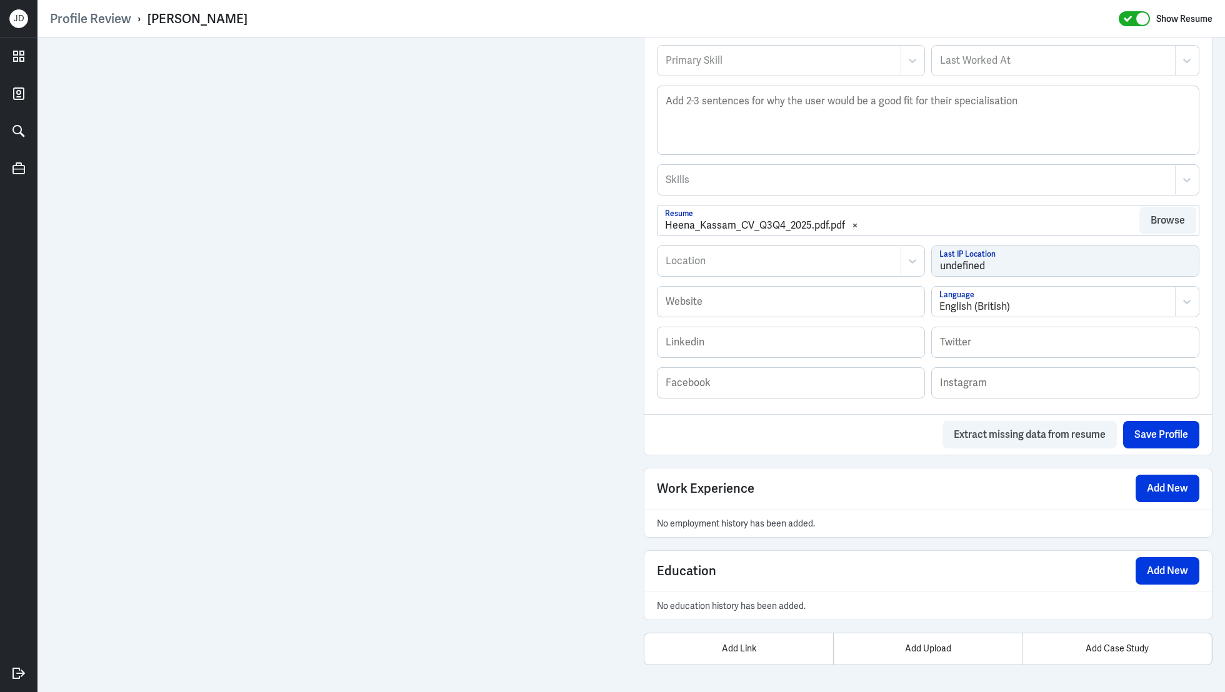
click at [728, 259] on div at bounding box center [779, 261] width 230 height 15
type input "London"
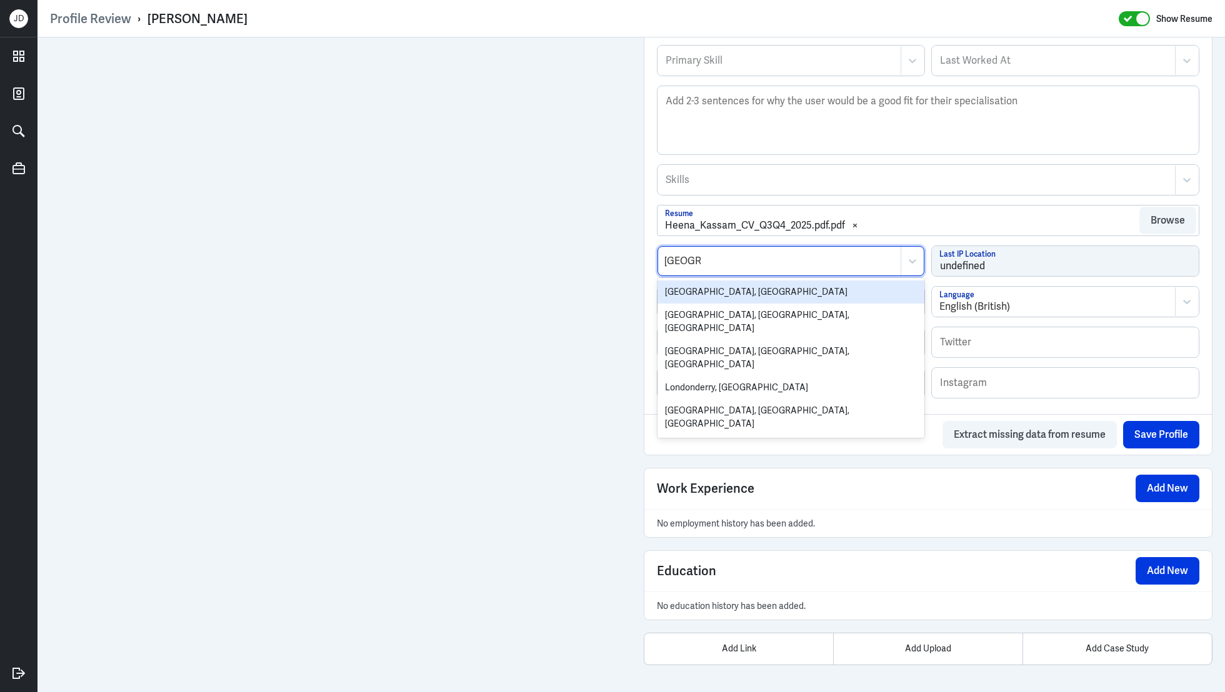
click at [677, 292] on div "London, UK" at bounding box center [790, 292] width 267 height 23
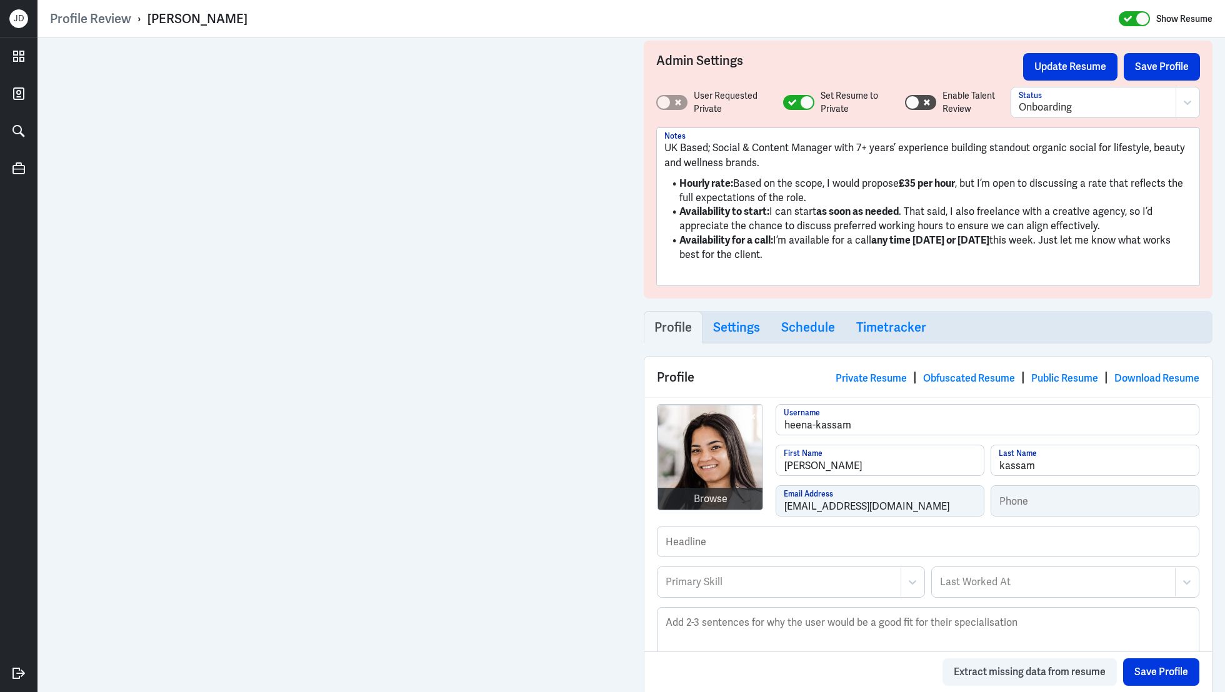
scroll to position [0, 0]
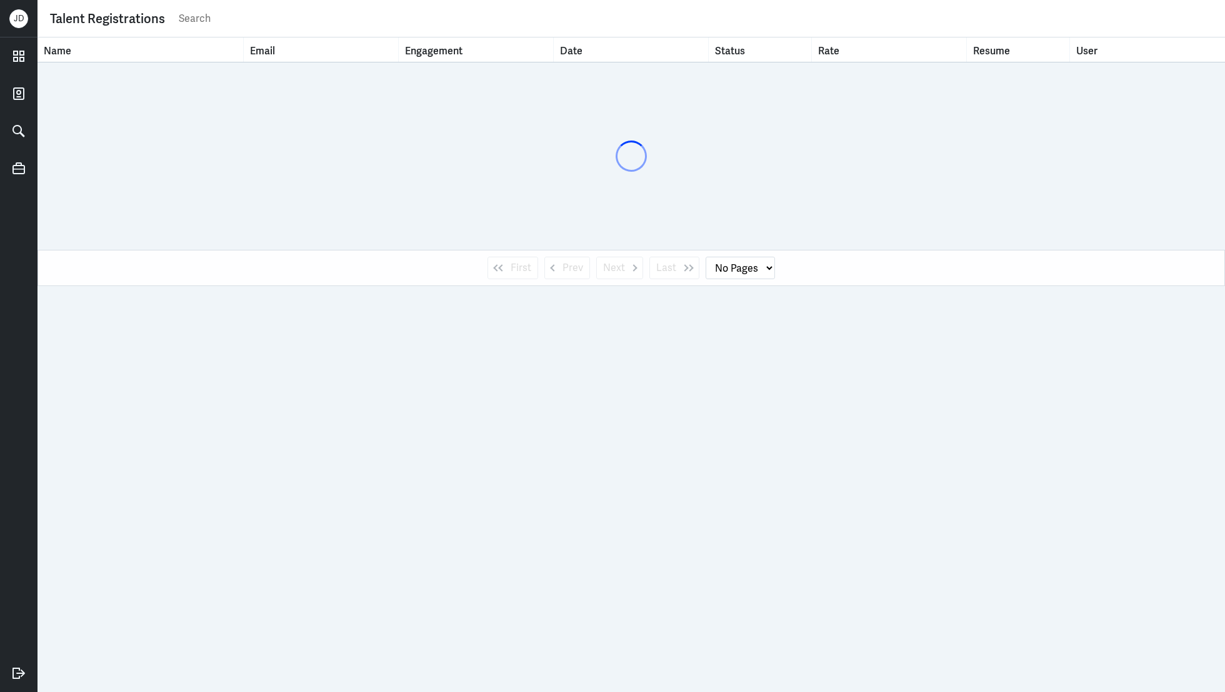
click at [302, 13] on input "text" at bounding box center [694, 18] width 1035 height 19
paste input "[EMAIL_ADDRESS][DOMAIN_NAME]"
type input "[EMAIL_ADDRESS][DOMAIN_NAME]"
select select "1"
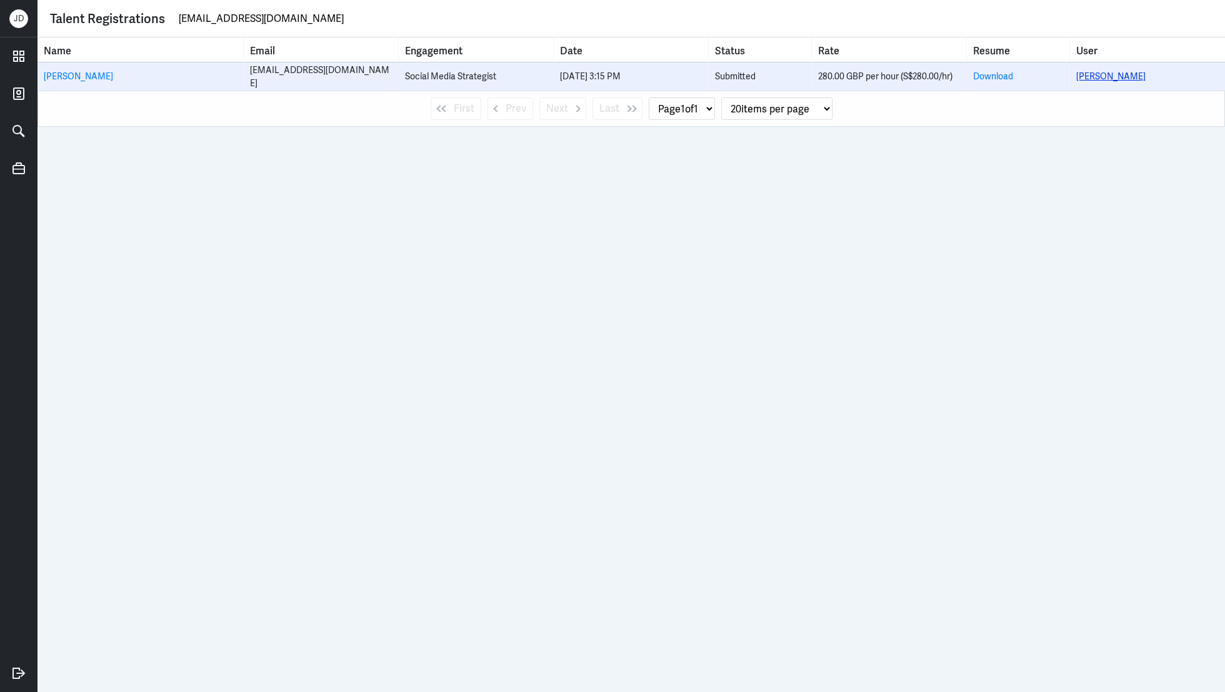
click at [1119, 76] on link "[PERSON_NAME]" at bounding box center [1110, 76] width 69 height 11
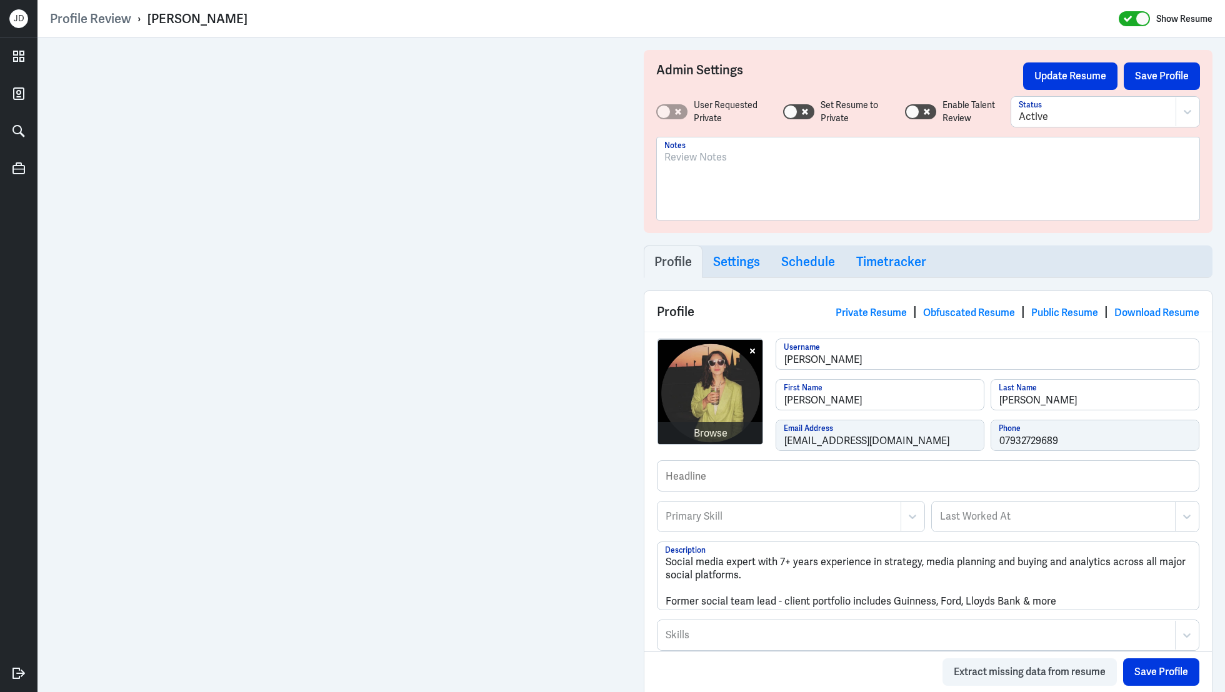
click at [686, 185] on div at bounding box center [927, 183] width 527 height 67
click at [743, 167] on div "UK Based;" at bounding box center [927, 183] width 527 height 67
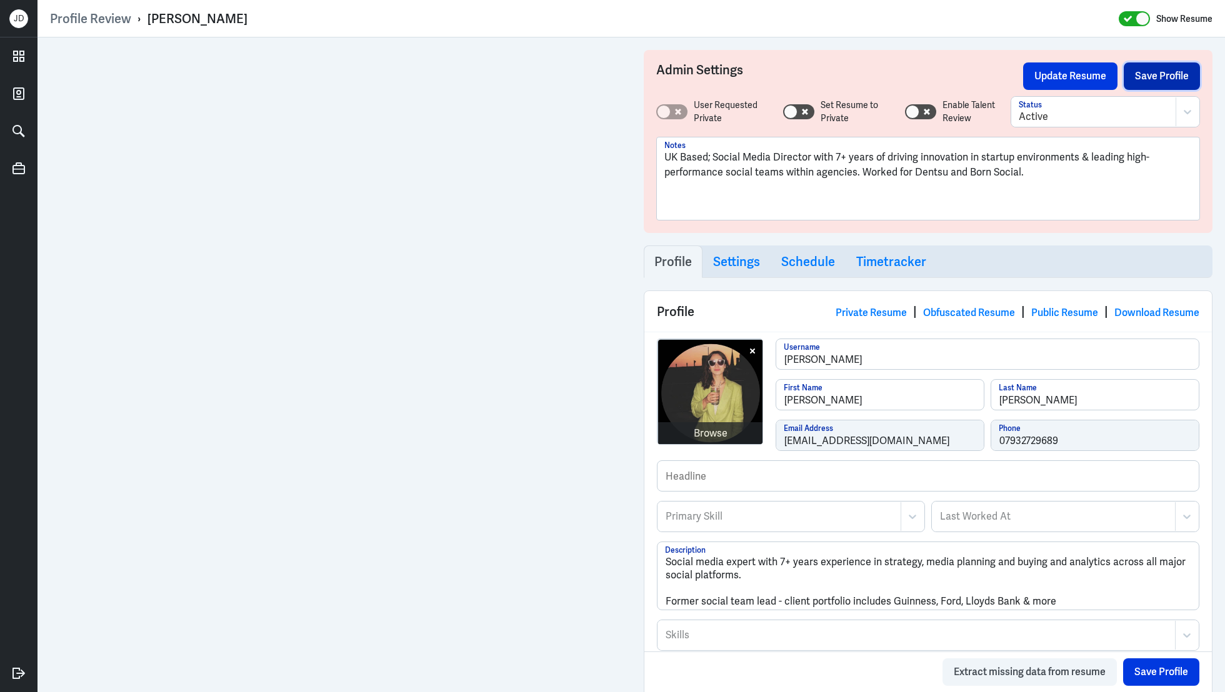
click at [1147, 72] on button "Save Profile" at bounding box center [1162, 75] width 76 height 27
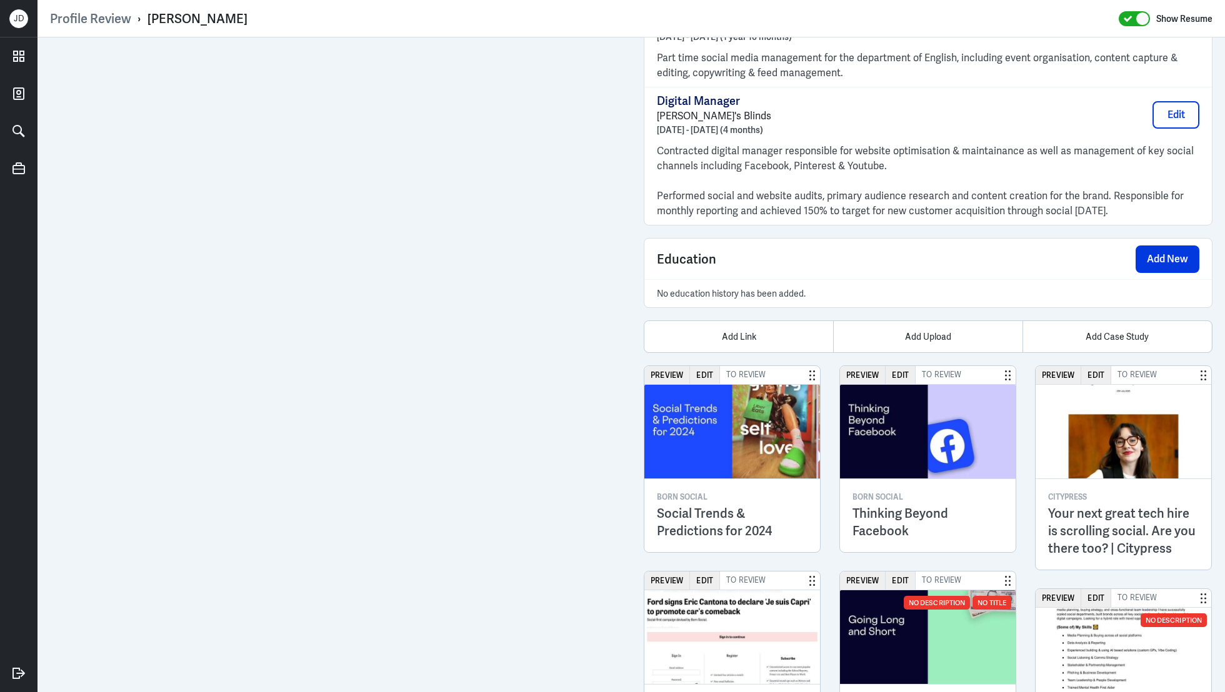
scroll to position [1538, 0]
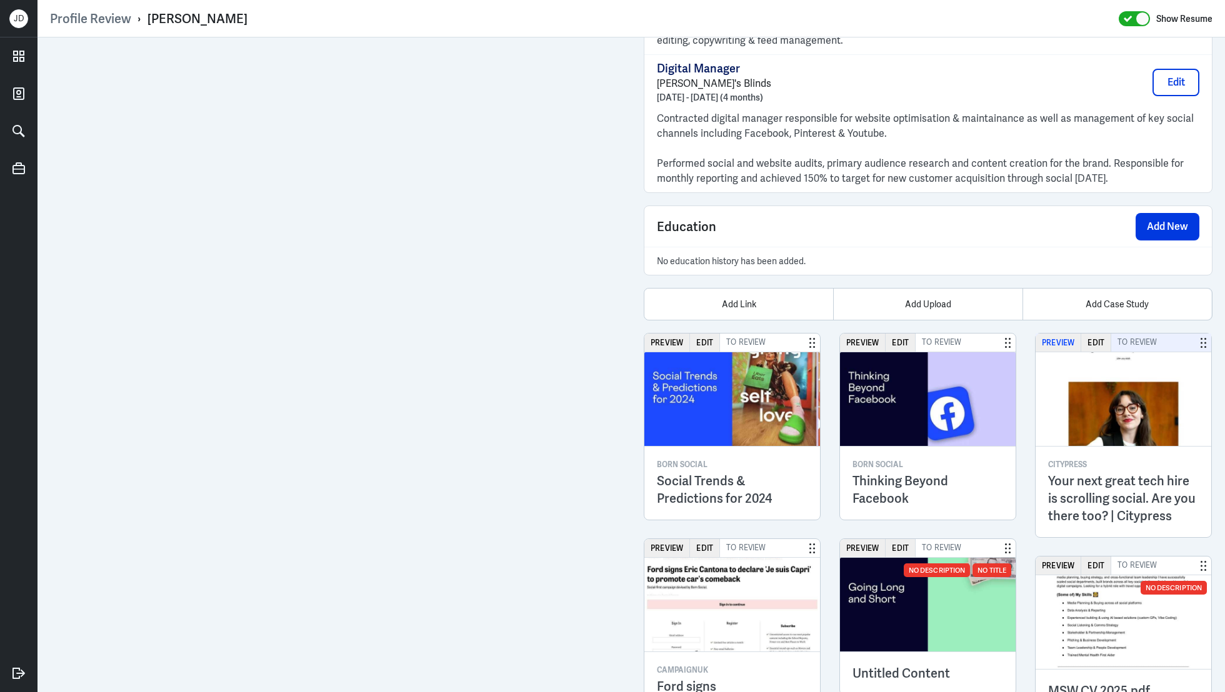
click at [1061, 337] on button "Preview" at bounding box center [1059, 343] width 46 height 18
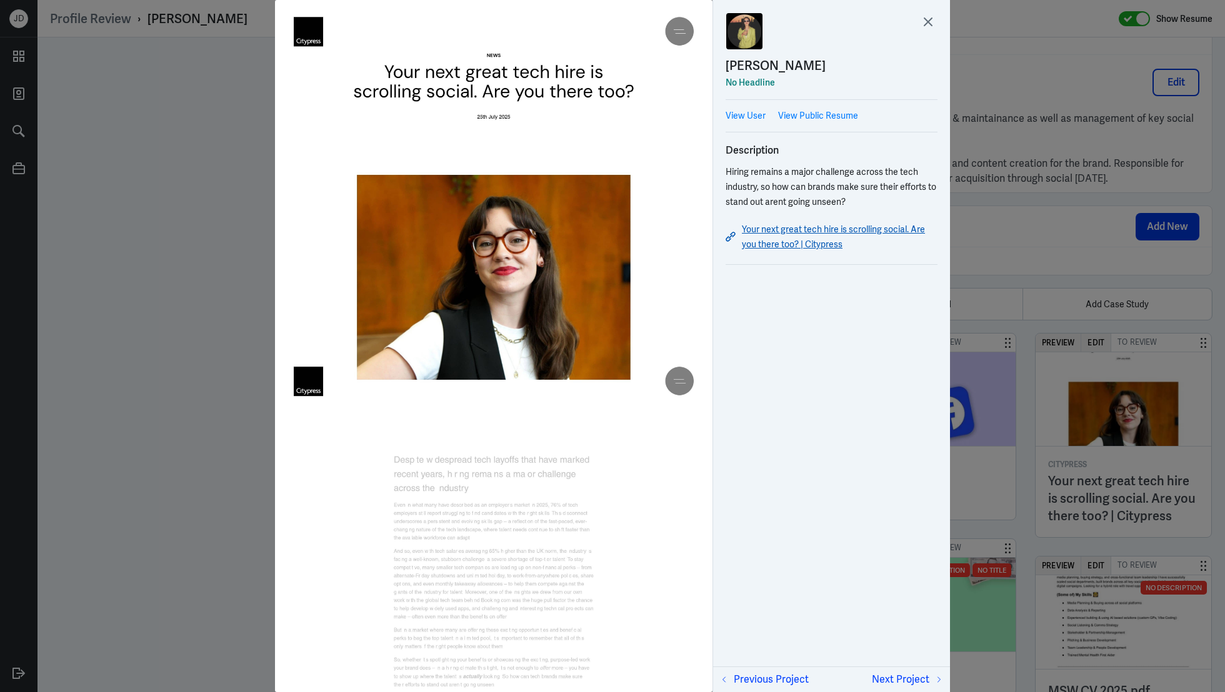
click at [807, 234] on link "Your next great tech hire is scrolling social. Are you there too? | Citypress" at bounding box center [832, 237] width 212 height 30
click at [926, 22] on icon at bounding box center [928, 21] width 19 height 19
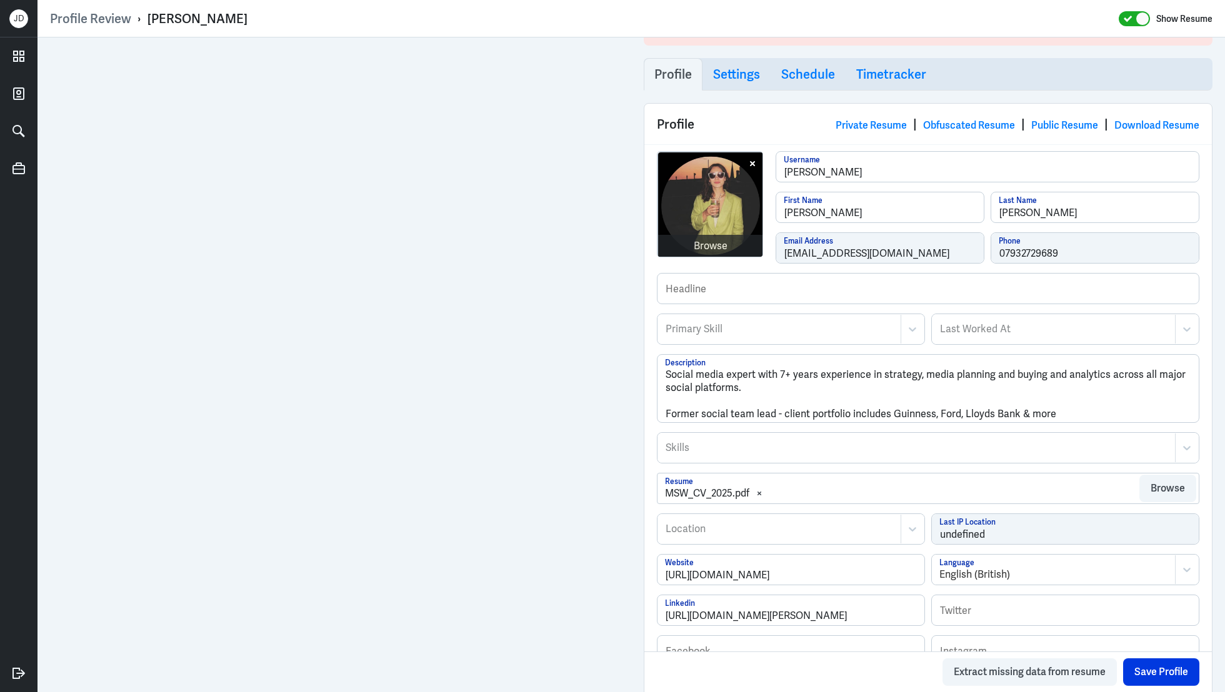
scroll to position [71, 0]
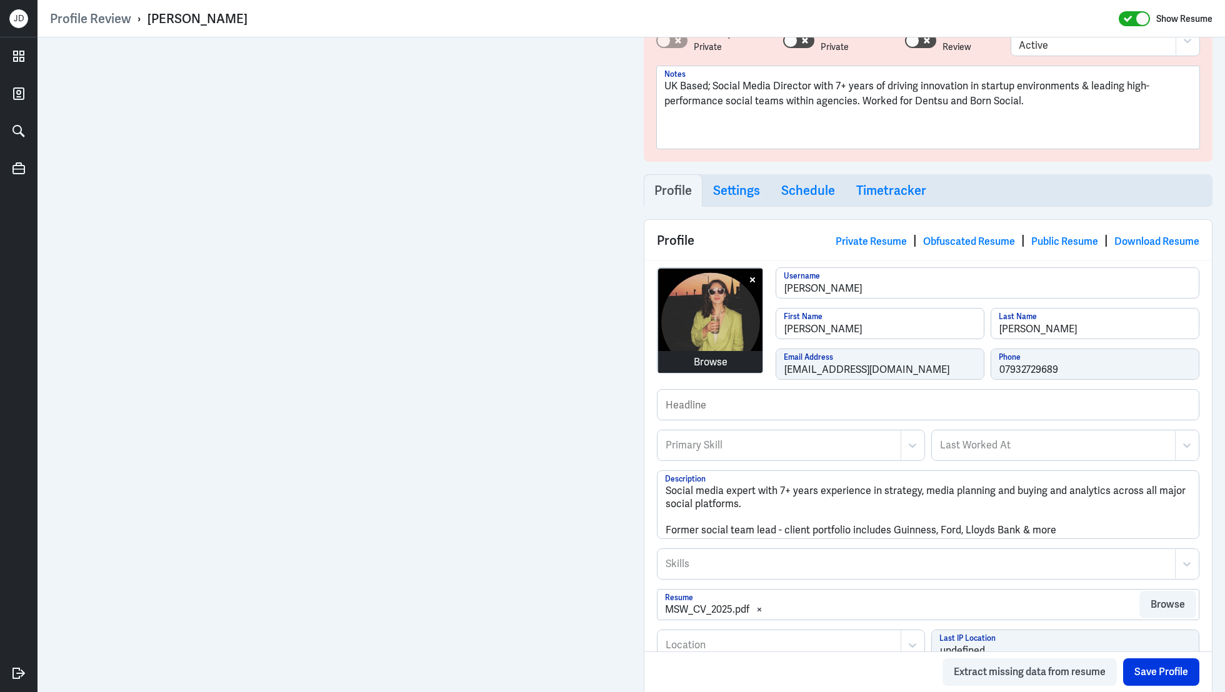
click at [709, 358] on div "Browse" at bounding box center [711, 362] width 34 height 15
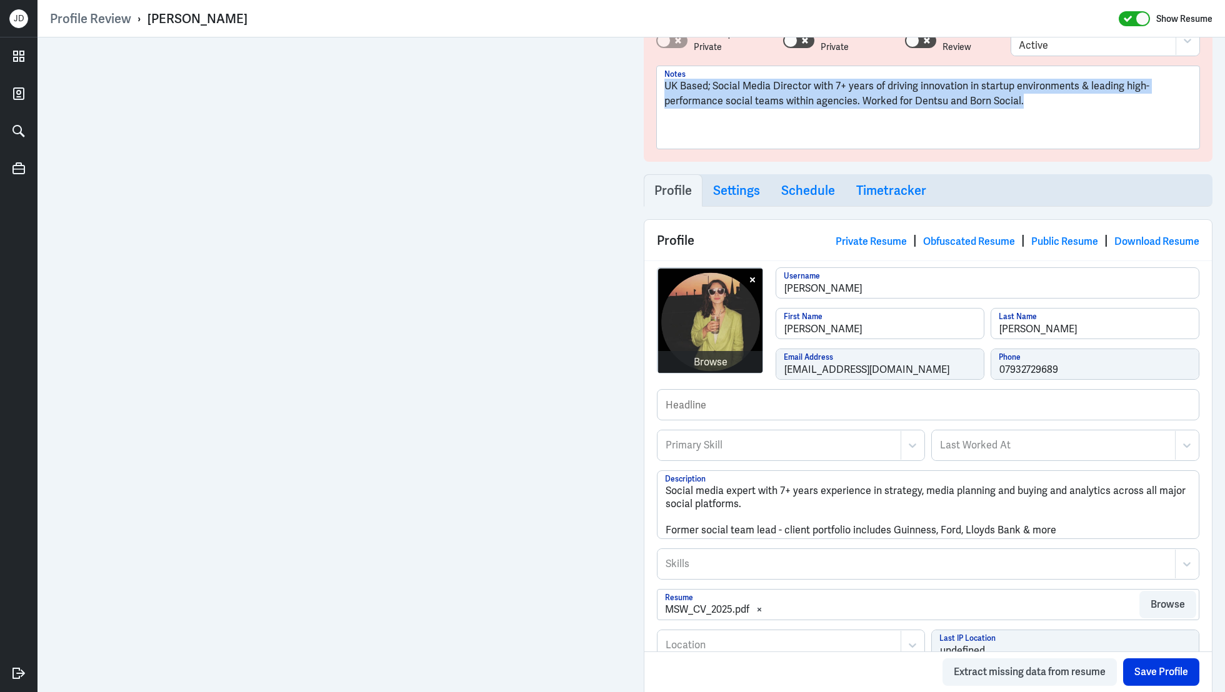
drag, startPoint x: 1046, startPoint y: 99, endPoint x: 623, endPoint y: 64, distance: 423.9
copy p "UK Based; Social Media Director with 7+ years of driving innovation in startup …"
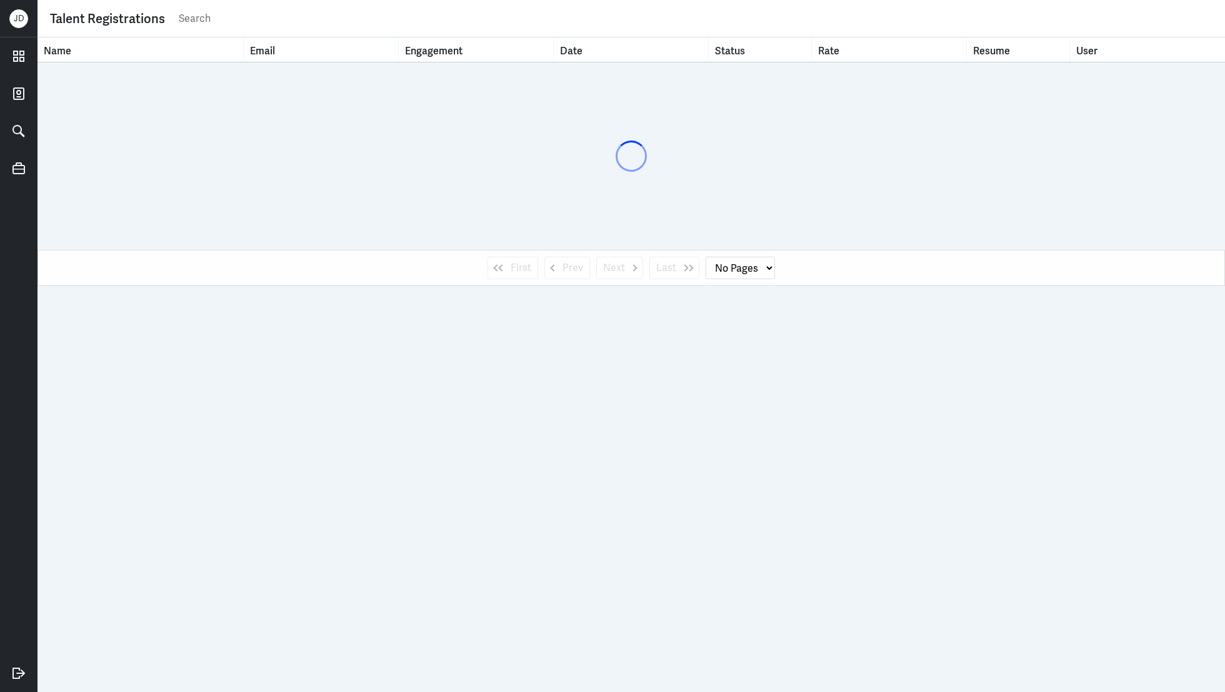
select select "1"
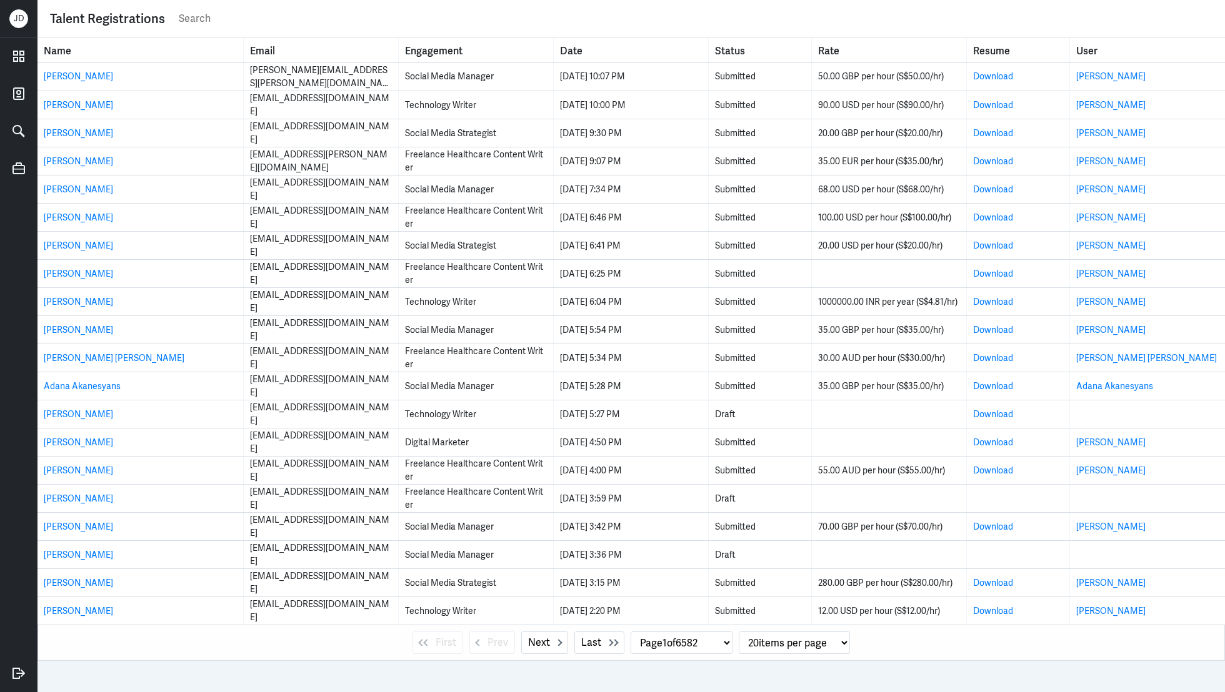
click at [299, 20] on input "text" at bounding box center [694, 18] width 1035 height 19
type input "jordan platt"
select select "0"
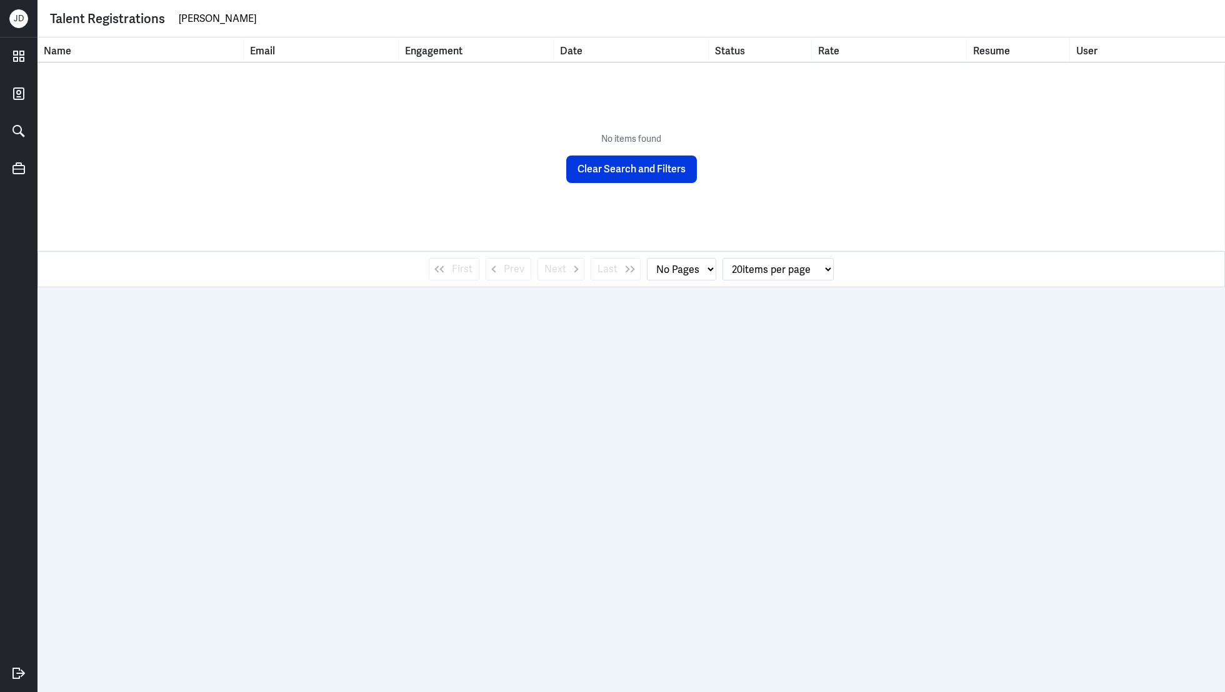
drag, startPoint x: 282, startPoint y: 21, endPoint x: 146, endPoint y: 21, distance: 136.2
click at [146, 21] on div "Talent Registrations jordan platt" at bounding box center [631, 18] width 1162 height 19
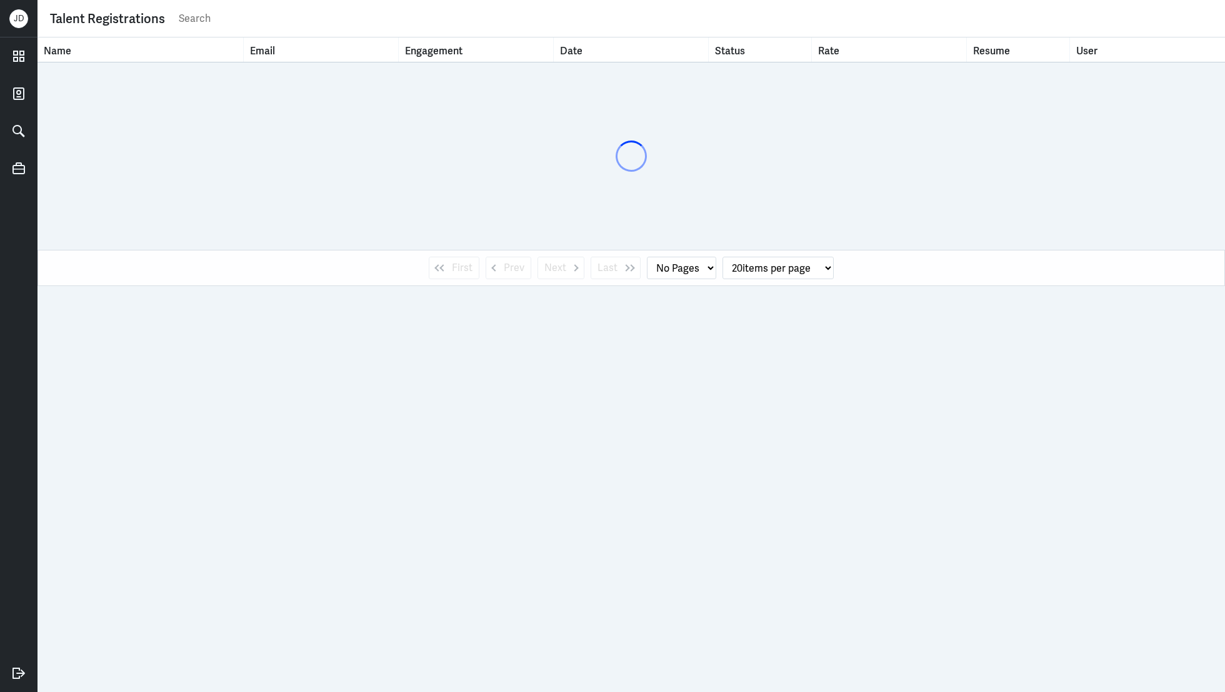
select select "1"
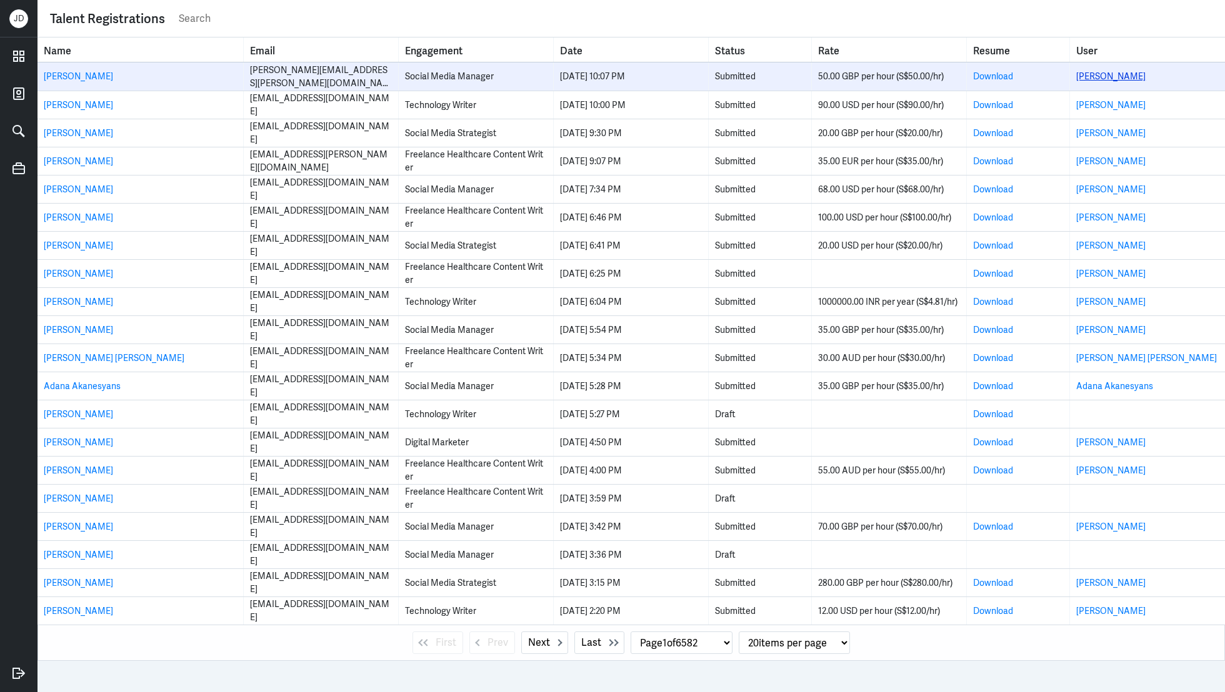
click at [1111, 78] on link "Raquel Collazo" at bounding box center [1110, 76] width 69 height 11
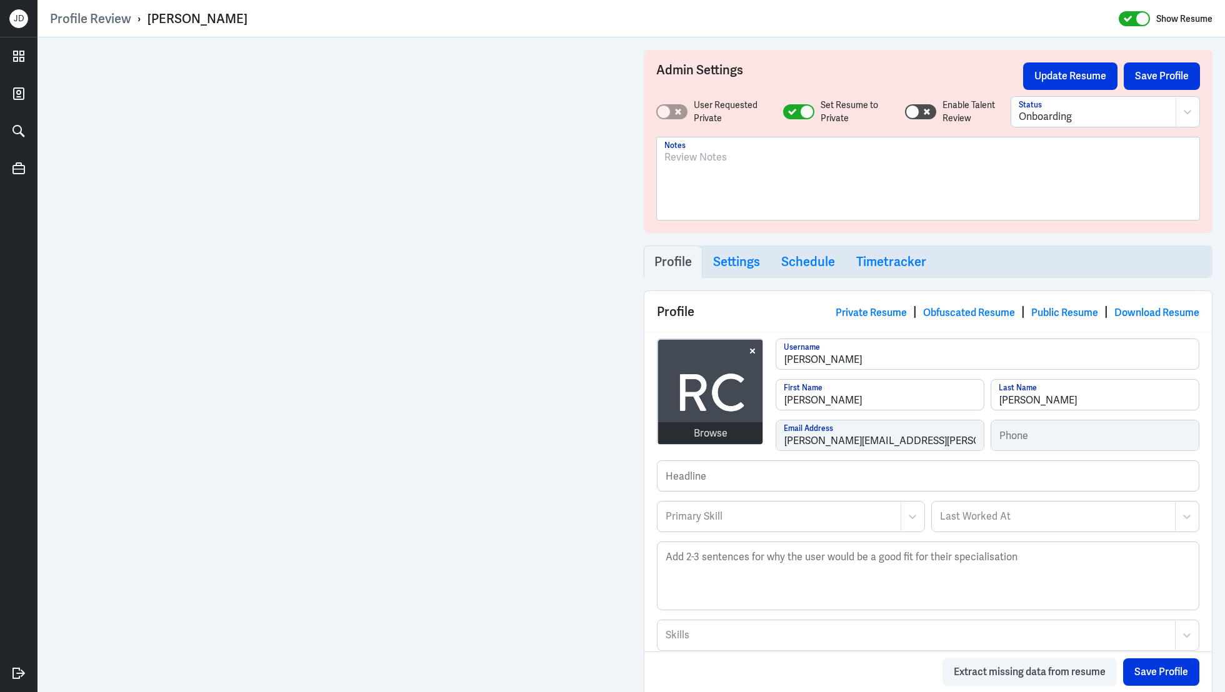
click at [729, 208] on div at bounding box center [927, 183] width 527 height 67
drag, startPoint x: 713, startPoint y: 158, endPoint x: 811, endPoint y: 157, distance: 98.1
click at [812, 157] on p "UK based; SocMed Manager" at bounding box center [927, 157] width 527 height 15
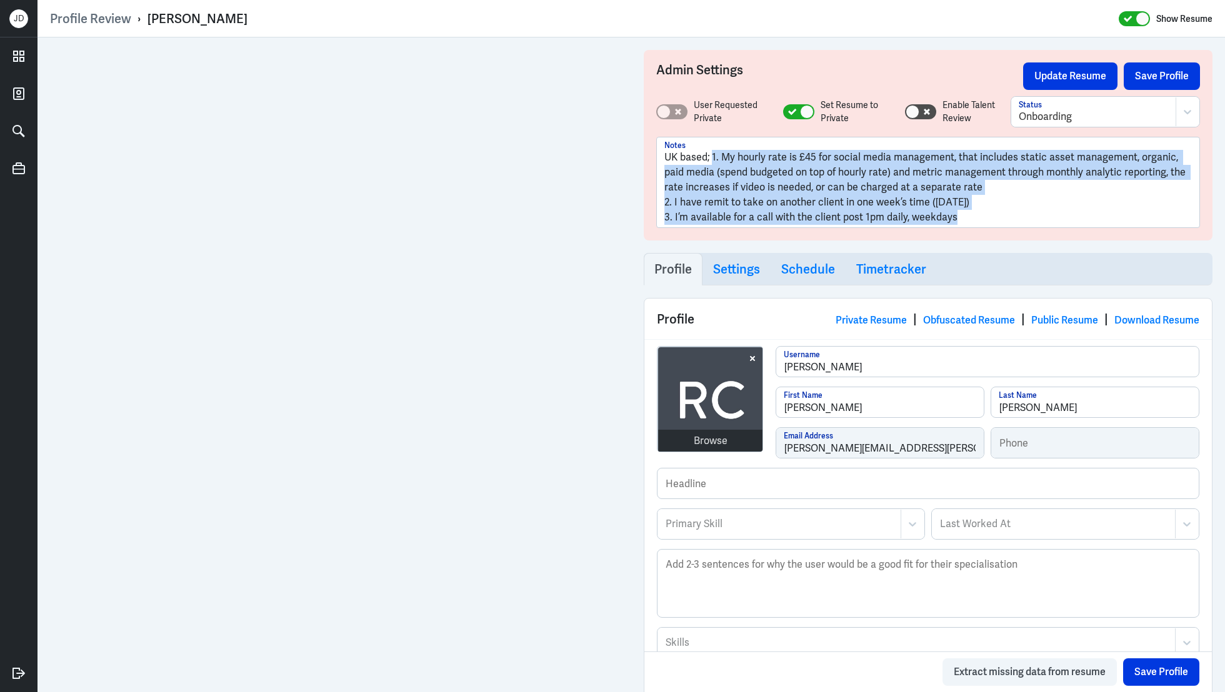
drag, startPoint x: 712, startPoint y: 159, endPoint x: 964, endPoint y: 239, distance: 264.8
click at [964, 239] on div "Admin Settings Update Resume Save Profile User Requested Private Set Resume to …" at bounding box center [928, 145] width 569 height 191
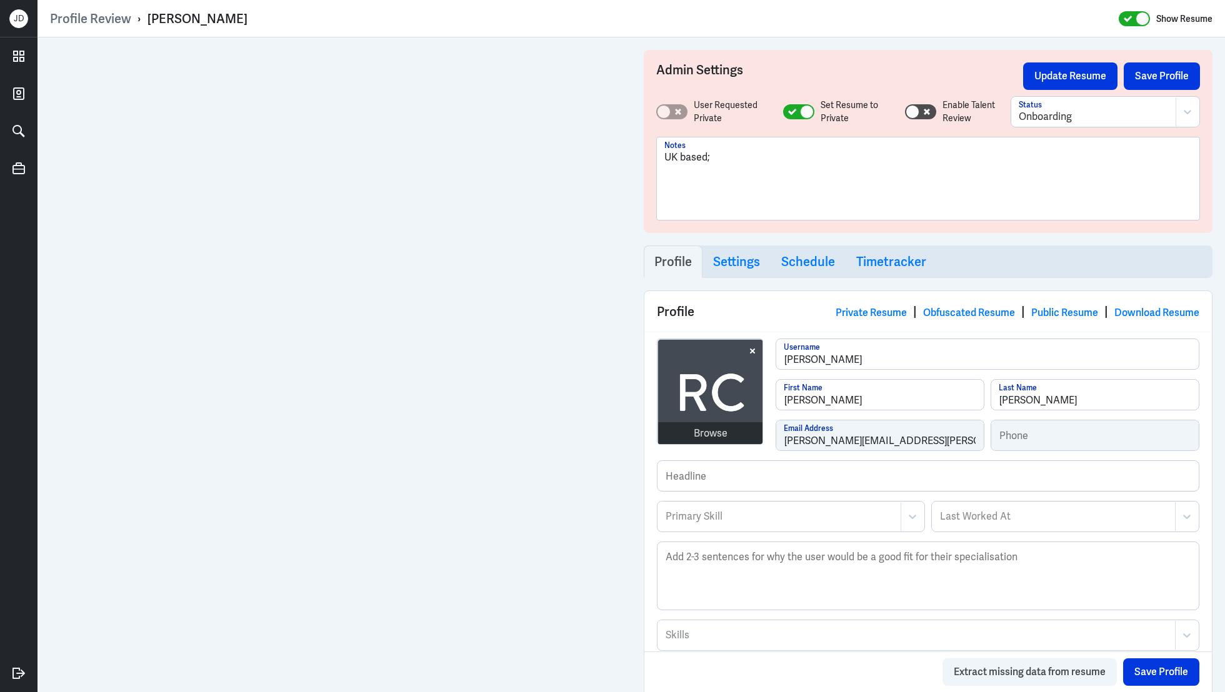
click at [734, 159] on p "UK based;" at bounding box center [927, 157] width 527 height 15
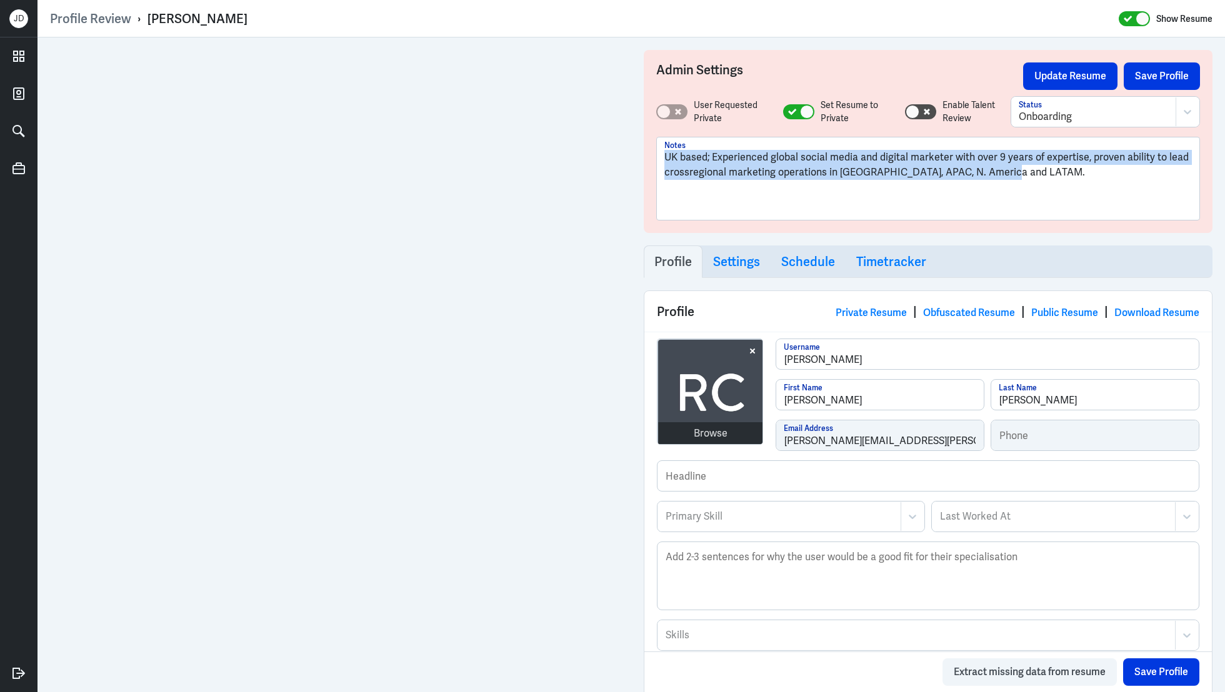
drag, startPoint x: 1013, startPoint y: 171, endPoint x: 661, endPoint y: 141, distance: 353.7
click at [661, 141] on div "UK based; Experienced global social media and digital marketer with over 9 year…" at bounding box center [928, 178] width 542 height 82
copy p "UK based; Experienced global social media and digital marketer with over 9 year…"
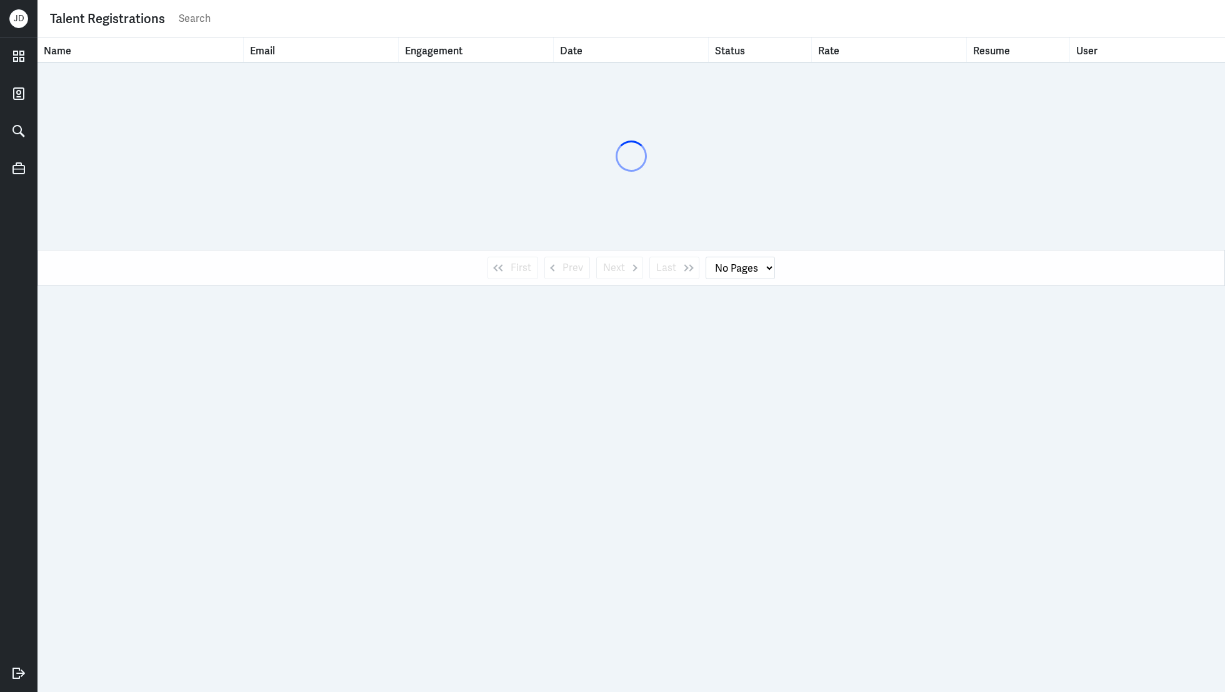
click at [396, 25] on input "text" at bounding box center [694, 18] width 1035 height 19
type input "[PERSON_NAME]"
select select "1"
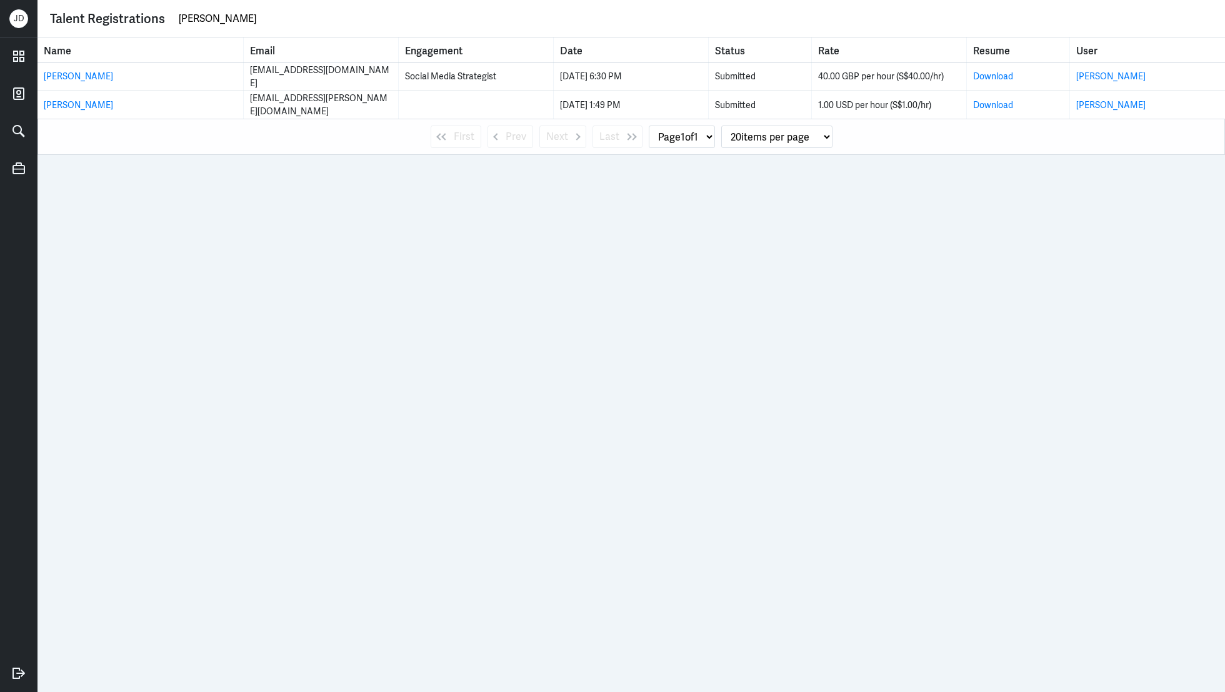
click at [292, 29] on div "Talent Registrations [PERSON_NAME]" at bounding box center [631, 18] width 1162 height 24
drag, startPoint x: 247, startPoint y: 27, endPoint x: 147, endPoint y: 15, distance: 100.7
click at [146, 15] on div "Talent Registrations [PERSON_NAME]" at bounding box center [631, 18] width 1162 height 19
paste input "[EMAIL_ADDRESS][DOMAIN_NAME]"
type input "[EMAIL_ADDRESS][DOMAIN_NAME]"
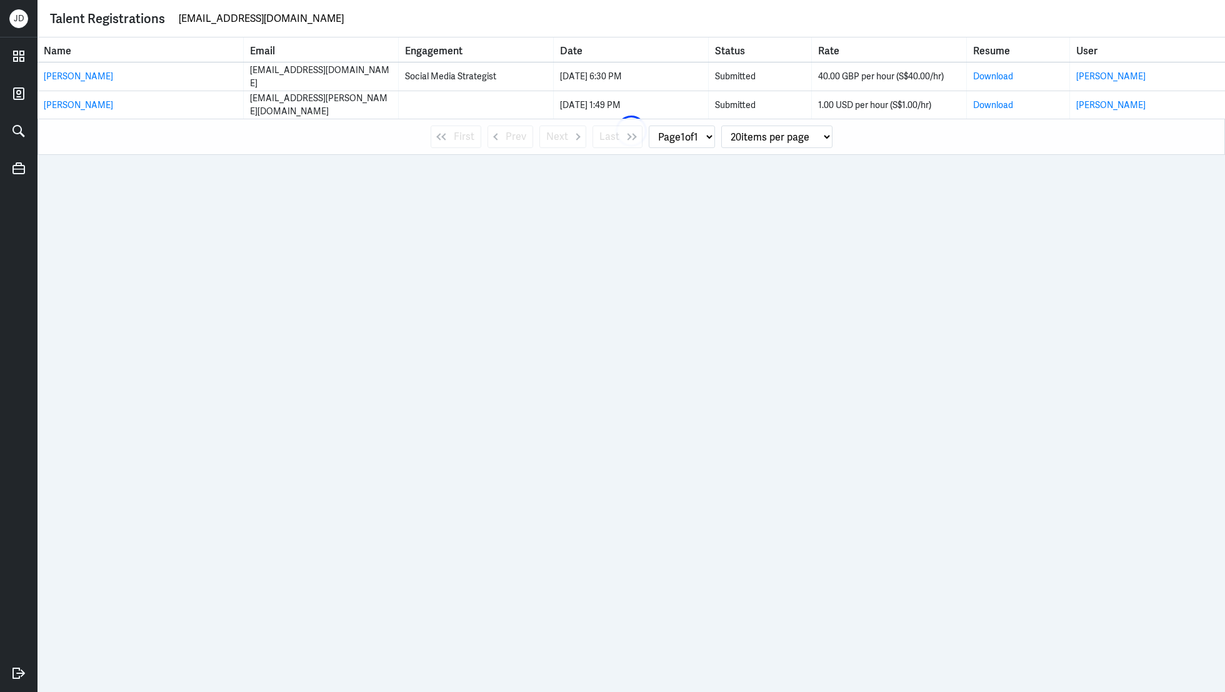
select select "0"
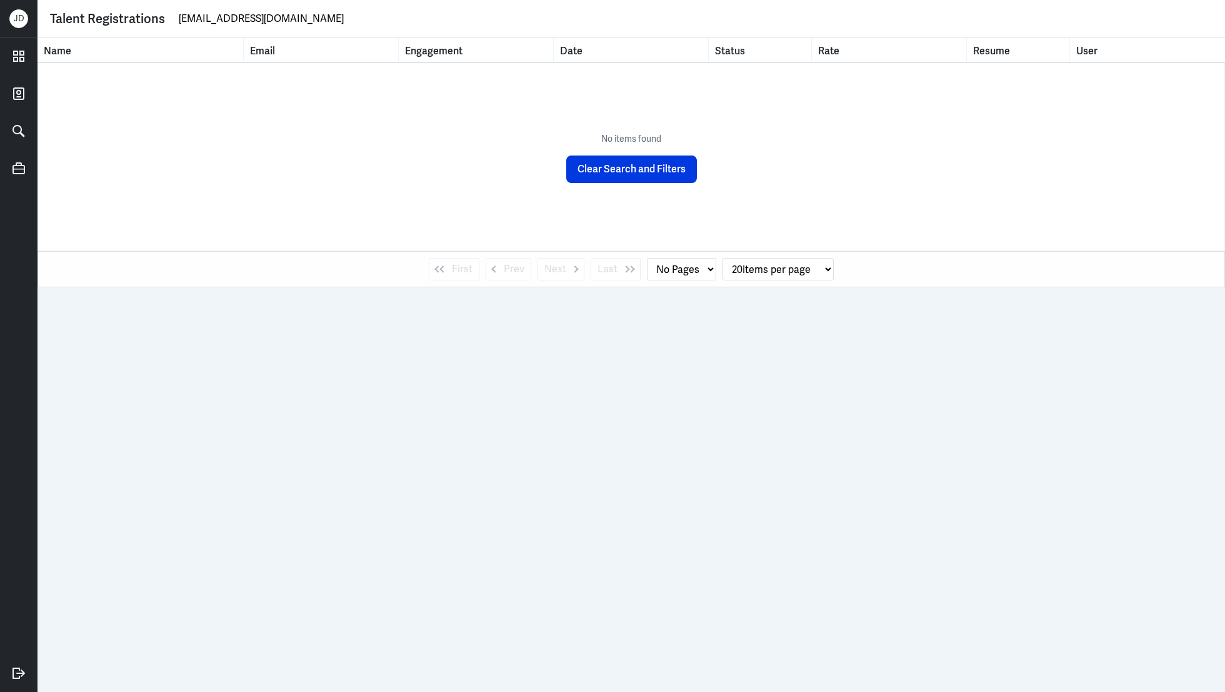
drag, startPoint x: 241, startPoint y: 21, endPoint x: 348, endPoint y: 20, distance: 107.5
click at [348, 20] on input "emmarlamb@googlemail.com" at bounding box center [694, 18] width 1035 height 19
type input "e"
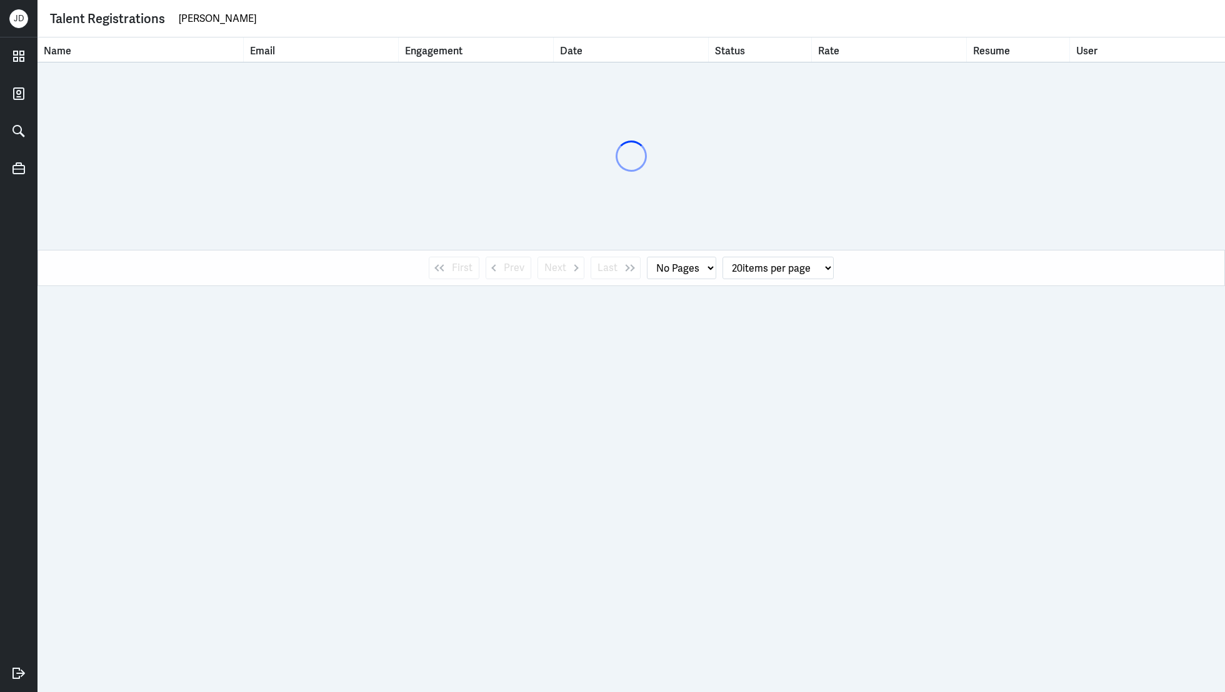
type input "Emma Lamb"
select select "1"
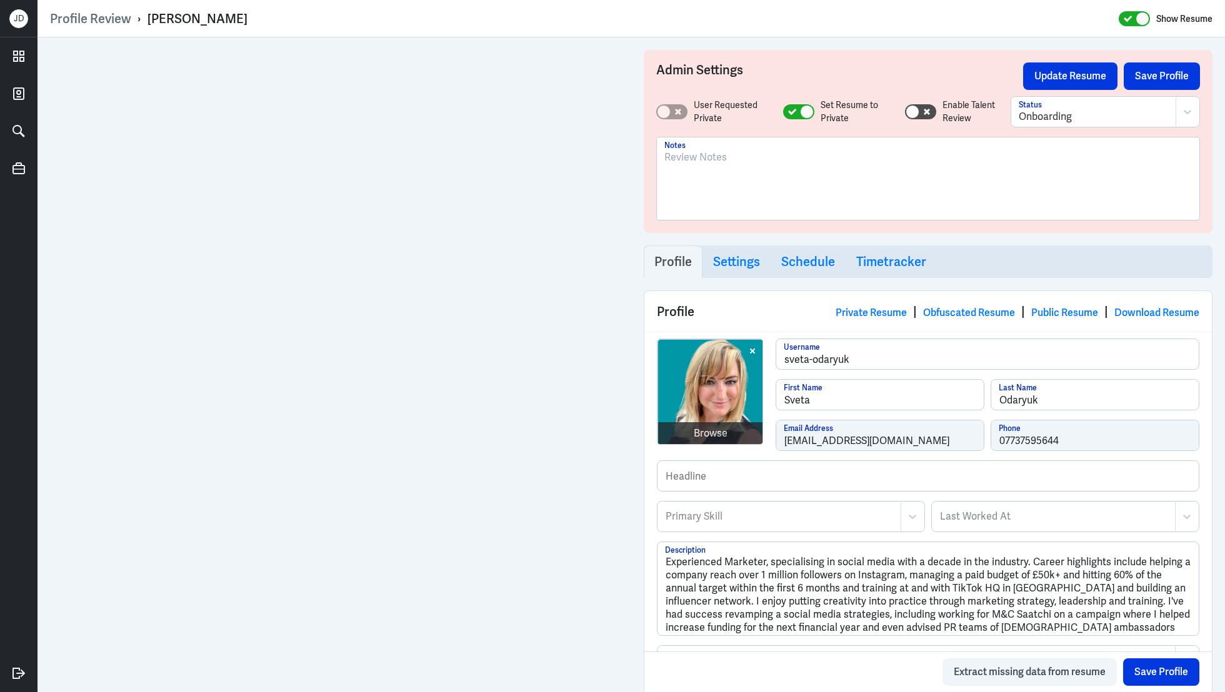
click at [772, 177] on div at bounding box center [927, 183] width 527 height 67
drag, startPoint x: 911, startPoint y: 152, endPoint x: 617, endPoint y: 154, distance: 294.4
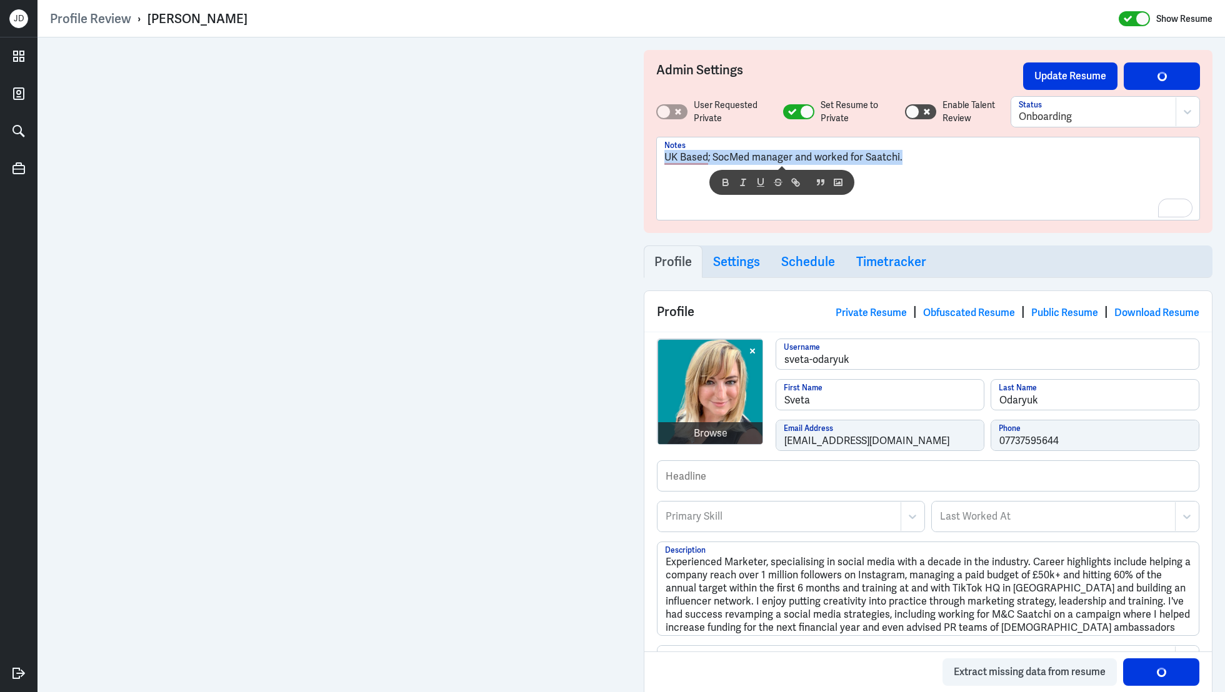
copy p "UK Based; SocMed manager and worked for Saatchi."
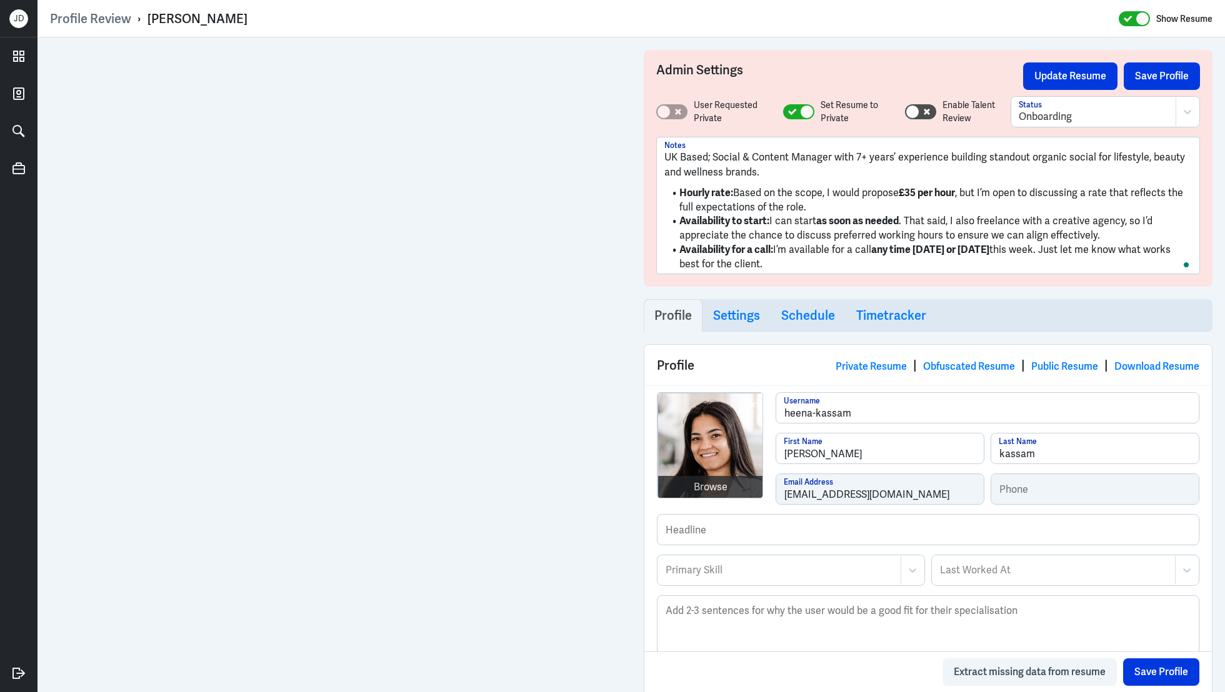
drag, startPoint x: 779, startPoint y: 175, endPoint x: 623, endPoint y: 144, distance: 158.6
click at [622, 144] on div "Admin Settings Update Resume Save Profile User Requested Private Set Resume to …" at bounding box center [630, 621] width 1187 height 1169
copy p "UK Based; Social & Content Manager with 7+ years’ experience building standout …"
